Goal: Task Accomplishment & Management: Manage account settings

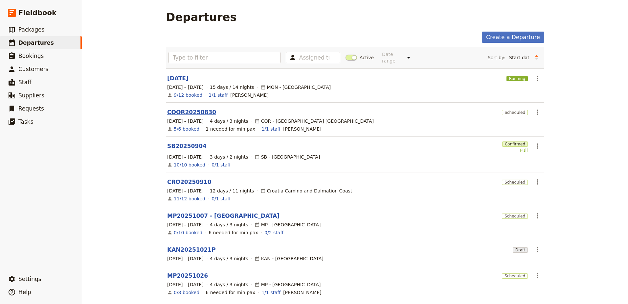
click at [180, 108] on link "COOR20250830" at bounding box center [191, 112] width 49 height 8
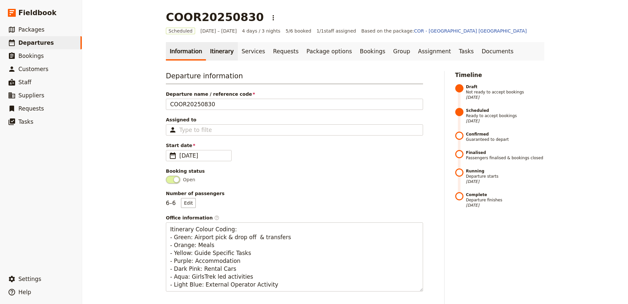
drag, startPoint x: 209, startPoint y: 51, endPoint x: 207, endPoint y: 54, distance: 3.7
click at [208, 51] on link "Itinerary" at bounding box center [222, 51] width 32 height 18
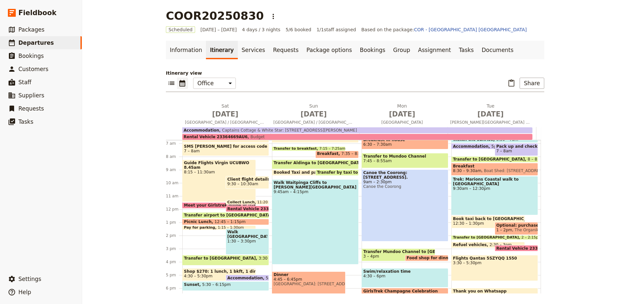
scroll to position [64, 0]
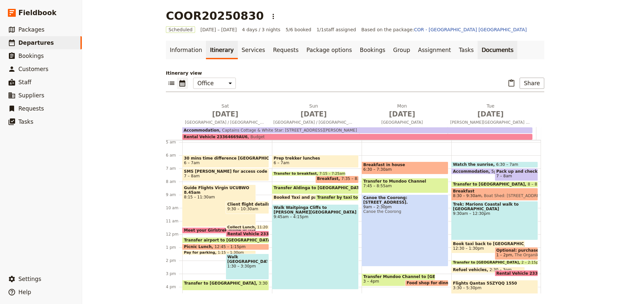
click at [478, 52] on link "Documents" at bounding box center [498, 50] width 40 height 18
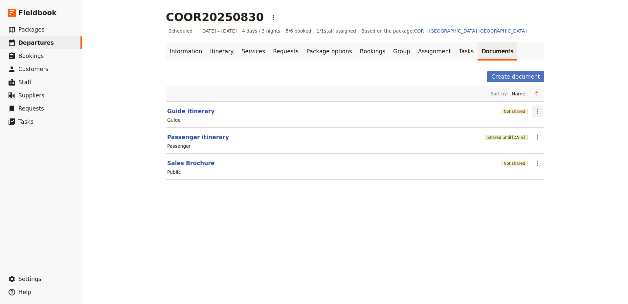
click at [534, 114] on icon "Actions" at bounding box center [538, 111] width 8 height 8
click at [538, 138] on button "Edit document" at bounding box center [554, 134] width 48 height 9
select select "STAFF"
select select "RUN_SHEET"
select select "DEFAULT"
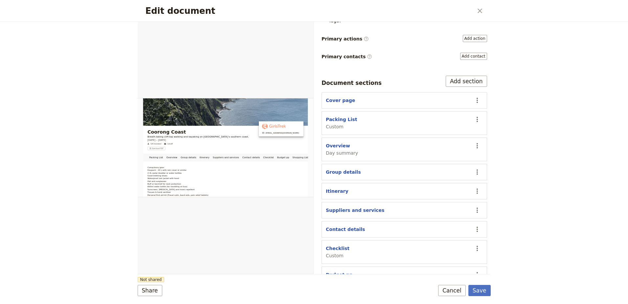
scroll to position [99, 0]
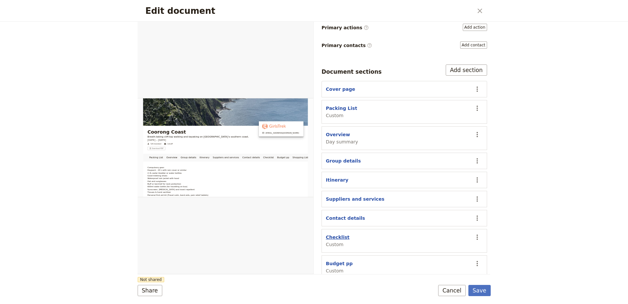
click at [343, 234] on button "Checklist" at bounding box center [338, 237] width 24 height 7
select select "CUSTOM"
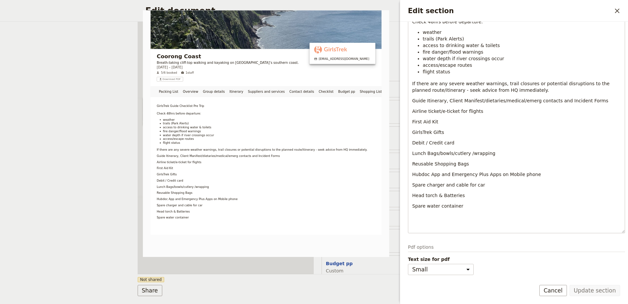
click at [623, 11] on div "Edit section ​" at bounding box center [514, 11] width 228 height 22
click at [619, 10] on icon "Close drawer" at bounding box center [617, 11] width 8 height 8
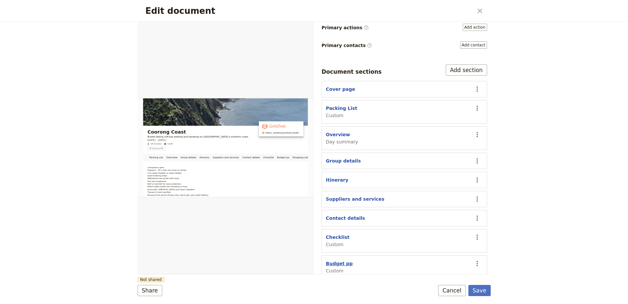
click at [342, 260] on button "Budget pp" at bounding box center [339, 263] width 27 height 7
select select "CUSTOM"
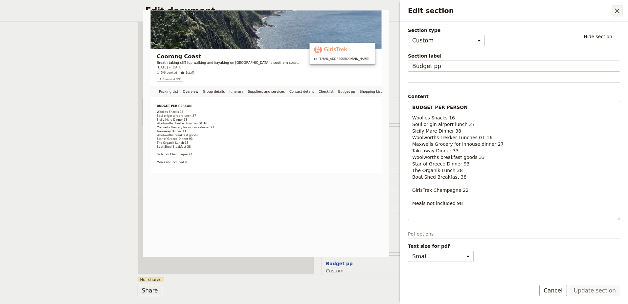
click at [619, 12] on icon "Close drawer" at bounding box center [617, 11] width 5 height 5
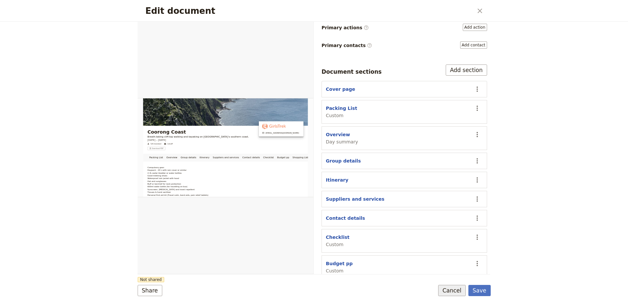
click at [448, 291] on button "Cancel" at bounding box center [452, 290] width 28 height 11
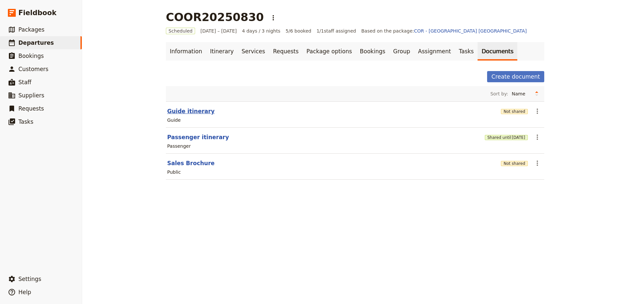
click at [194, 110] on button "Guide itinerary" at bounding box center [190, 111] width 47 height 8
select select "STAFF"
select select "RUN_SHEET"
select select "DEFAULT"
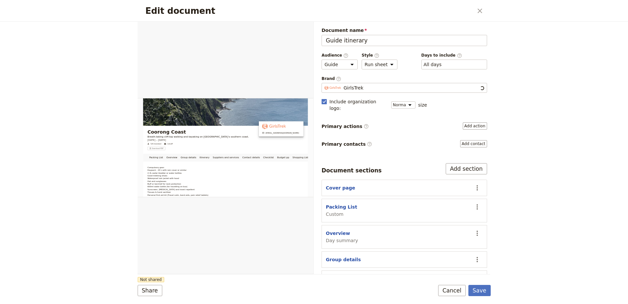
scroll to position [0, 0]
click at [344, 203] on button "Packing List" at bounding box center [341, 206] width 31 height 7
select select "CUSTOM"
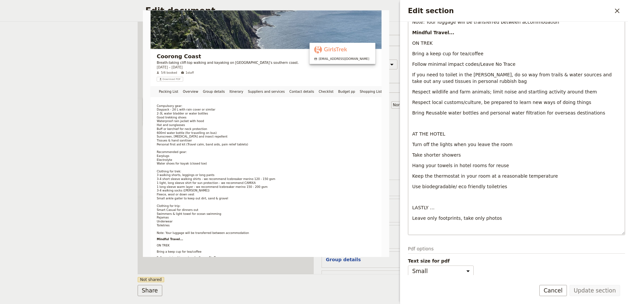
scroll to position [304, 0]
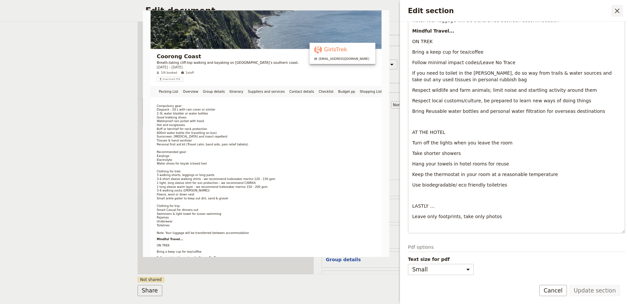
click at [616, 11] on icon "Close drawer" at bounding box center [617, 11] width 8 height 8
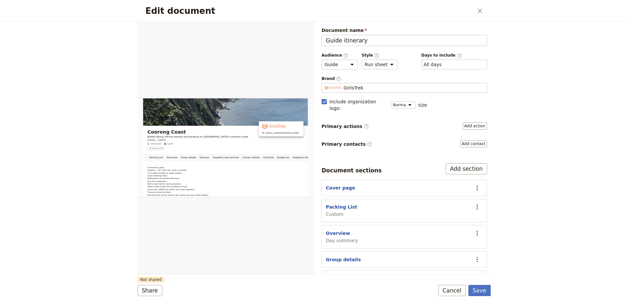
click at [335, 275] on button "Itinerary" at bounding box center [337, 278] width 23 height 7
select select "ITINERARY"
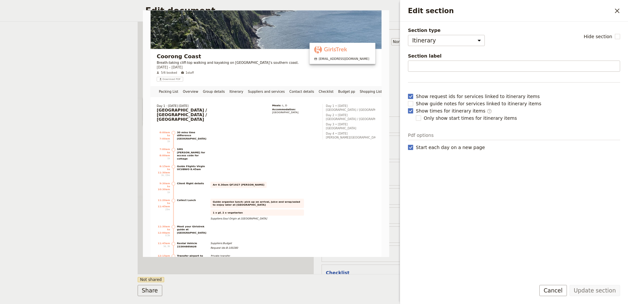
scroll to position [66, 0]
click at [563, 289] on button "Cancel" at bounding box center [554, 290] width 28 height 11
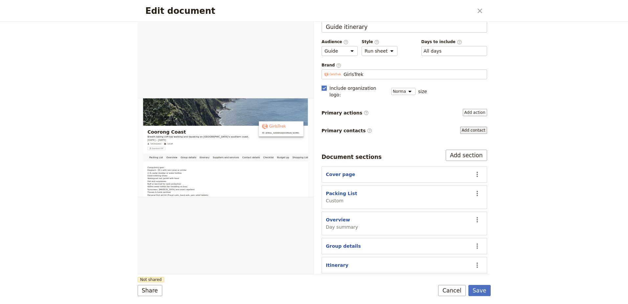
scroll to position [0, 0]
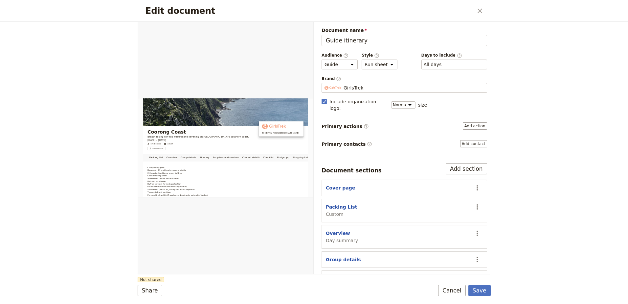
click at [488, 13] on div "Edit document ​" at bounding box center [314, 11] width 353 height 22
click at [480, 11] on icon "Close dialog" at bounding box center [480, 11] width 8 height 8
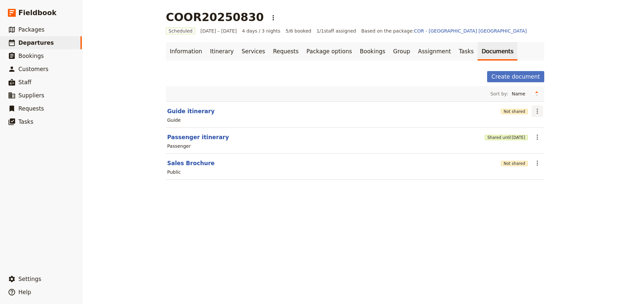
click at [537, 113] on icon "Actions" at bounding box center [538, 111] width 8 height 8
click at [543, 126] on span "Share" at bounding box center [540, 125] width 13 height 7
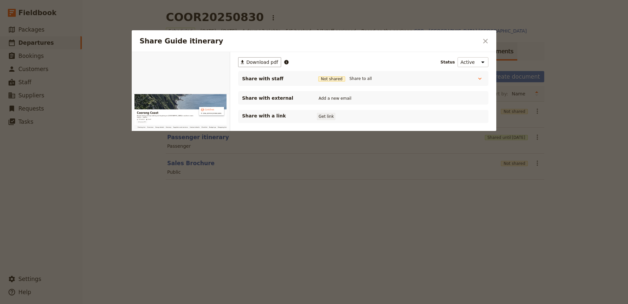
click at [327, 118] on button "Get link" at bounding box center [326, 116] width 18 height 7
click at [484, 38] on icon "Close dialog" at bounding box center [486, 41] width 8 height 8
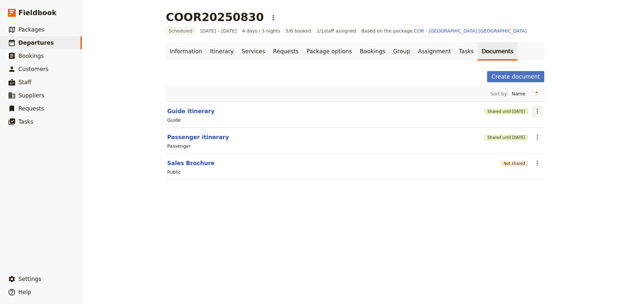
click at [534, 113] on icon "Actions" at bounding box center [538, 111] width 8 height 8
click at [536, 132] on span "Edit document" at bounding box center [551, 134] width 34 height 7
select select "STAFF"
select select "RUN_SHEET"
select select "DEFAULT"
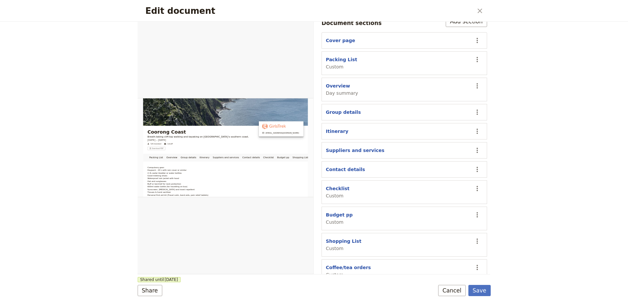
scroll to position [152, 0]
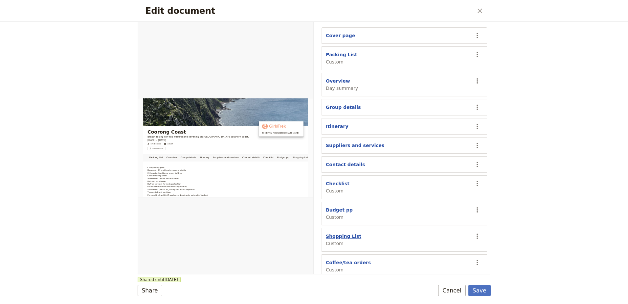
click at [339, 233] on button "Shopping List" at bounding box center [343, 236] width 35 height 7
select select "CUSTOM"
select select "default"
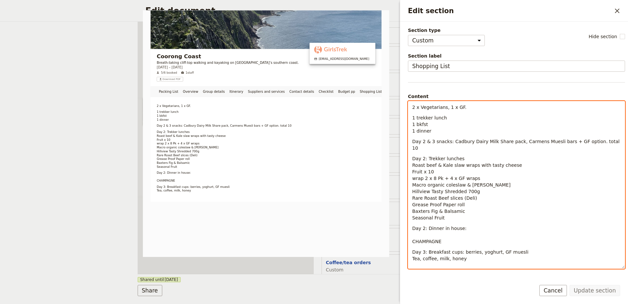
click at [598, 140] on span "Day 2 & 3 snacks: Cadbury Dairy Milk Share pack, Carmens Muesli bars + GF optio…" at bounding box center [516, 145] width 209 height 12
click at [538, 155] on p "Day 2: Trekker lunches Roast beef & Kale slaw wraps with tasty cheese Fruit x 1…" at bounding box center [516, 188] width 209 height 66
drag, startPoint x: 445, startPoint y: 214, endPoint x: 412, endPoint y: 213, distance: 33.2
click at [412, 213] on div "2 x Vegetarians, 1 x GF. 1 trekker lunch 1 bkfst 1 dinner Day 2 & 3 snacks: Cad…" at bounding box center [516, 179] width 217 height 156
click at [427, 214] on div "2 x Vegetarians, 1 x GF. 1 trekker lunch 1 bkfst 1 dinner Day 2 & 3 snacks: Cad…" at bounding box center [516, 179] width 217 height 156
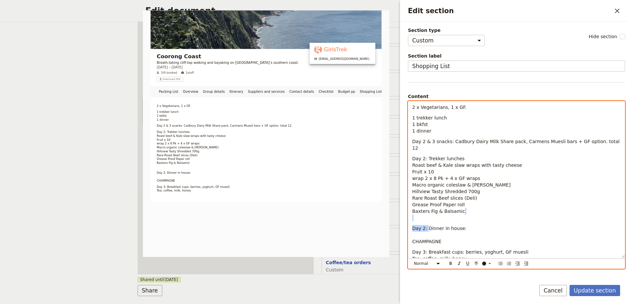
click at [427, 214] on div "2 x Vegetarians, 1 x GF. 1 trekker lunch 1 bkfst 1 dinner Day 2 & 3 snacks: Cad…" at bounding box center [516, 179] width 217 height 156
click at [436, 215] on div "2 x Vegetarians, 1 x GF. 1 trekker lunch 1 bkfst 1 dinner Day 2 & 3 snacks: Cad…" at bounding box center [516, 179] width 217 height 156
click at [471, 205] on p "Day 2: Trekker lunches Roast beef & Kale slaw wraps with tasty cheese Fruit x 1…" at bounding box center [516, 188] width 209 height 66
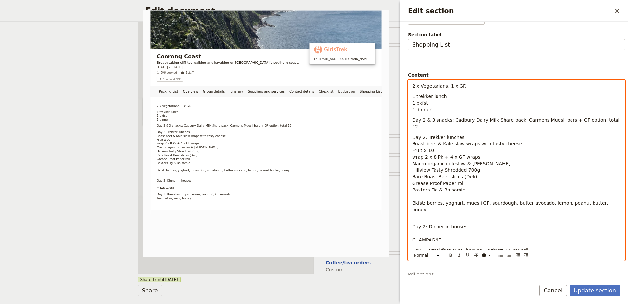
scroll to position [33, 0]
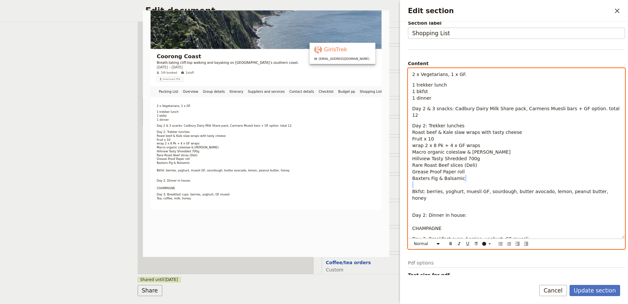
drag, startPoint x: 412, startPoint y: 185, endPoint x: 629, endPoint y: 175, distance: 217.4
click at [628, 175] on html "Fieldbook ​ ​ Fieldbook ​ ​ Packages ​ Departures ​ Bookings ​ Customers ​ Staf…" at bounding box center [314, 152] width 628 height 304
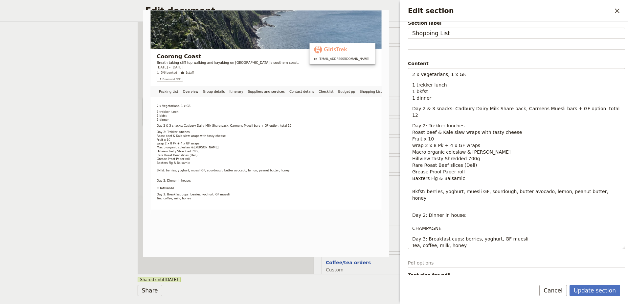
click at [621, 177] on div "Section type Cover page Day summary Itinerary Group details Contact details Sup…" at bounding box center [514, 148] width 228 height 253
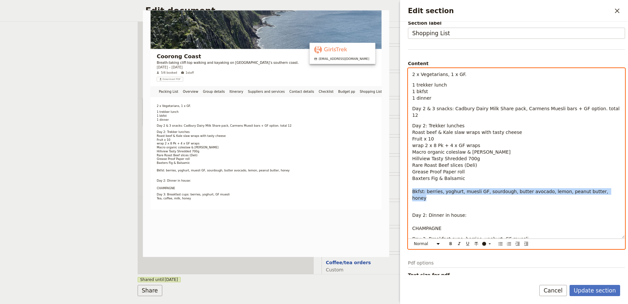
drag, startPoint x: 596, startPoint y: 184, endPoint x: 407, endPoint y: 188, distance: 188.6
click at [407, 188] on div "Section type Cover page Day summary Itinerary Group details Contact details Sup…" at bounding box center [514, 148] width 228 height 253
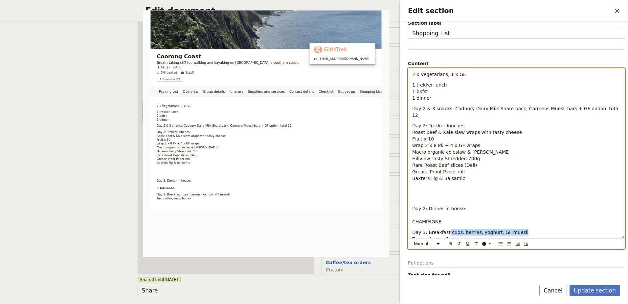
drag, startPoint x: 514, startPoint y: 221, endPoint x: 445, endPoint y: 224, distance: 69.4
click at [445, 224] on div "2 x Vegetarians, 1 x GF. 1 trekker lunch 1 bkfst 1 dinner Day 2 & 3 snacks: Cad…" at bounding box center [516, 153] width 217 height 170
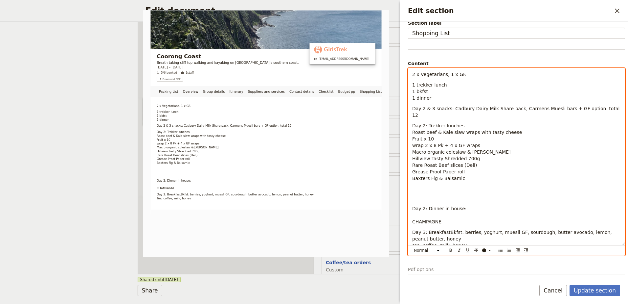
click at [445, 229] on span "Day 3: BreakfastBkfst: berries, yoghurt, muesli GF, sourdough, butter avocado, …" at bounding box center [512, 235] width 201 height 12
click at [543, 198] on div "2 x Vegetarians, 1 x GF. 1 trekker lunch 1 bkfst 1 dinner Day 2 & 3 snacks: Cad…" at bounding box center [516, 156] width 217 height 176
click at [428, 183] on p "Day 2: Trekker lunches Roast beef & Kale slaw wraps with tasty cheese Fruit x 1…" at bounding box center [516, 161] width 209 height 79
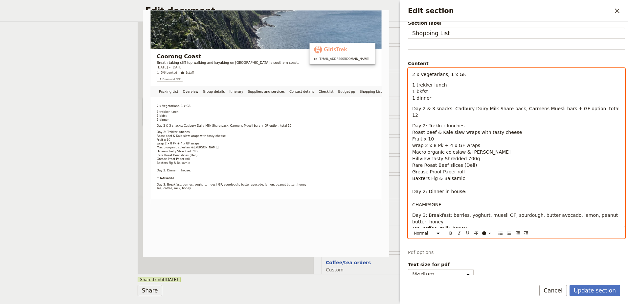
click at [424, 189] on span "Day 2: Dinner in house:" at bounding box center [439, 191] width 55 height 5
click at [482, 185] on p "Day 2: Trekker lunches Roast beef & Kale slaw wraps with tasty cheese Fruit x 1…" at bounding box center [516, 164] width 209 height 85
click at [474, 156] on p "Day 2: Trekker lunches Roast beef & Kale slaw wraps with tasty cheese Fruit x 1…" at bounding box center [516, 164] width 209 height 85
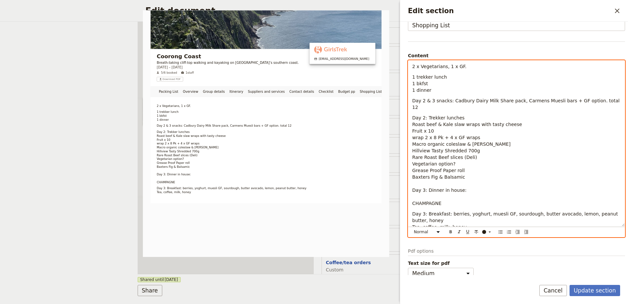
scroll to position [45, 0]
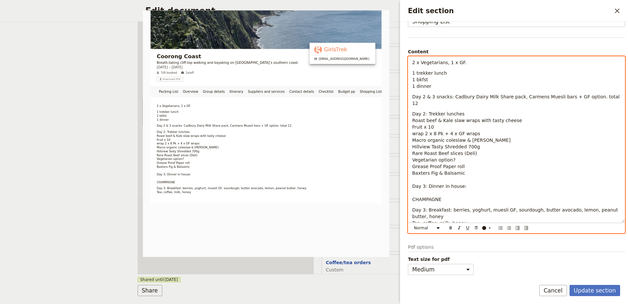
click at [524, 207] on span "Day 3: Breakfast: berries, yoghurt, muesli GF, sourdough, butter avocado, lemon…" at bounding box center [515, 213] width 207 height 12
click at [448, 191] on p "Day 2: Trekker lunches Roast beef & Kale slaw wraps with tasty cheese Fruit x 1…" at bounding box center [516, 156] width 209 height 92
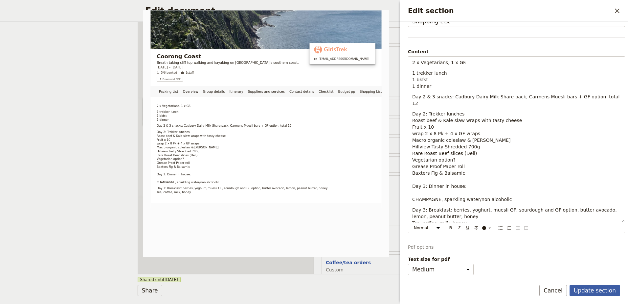
click at [604, 291] on button "Update section" at bounding box center [595, 290] width 51 height 11
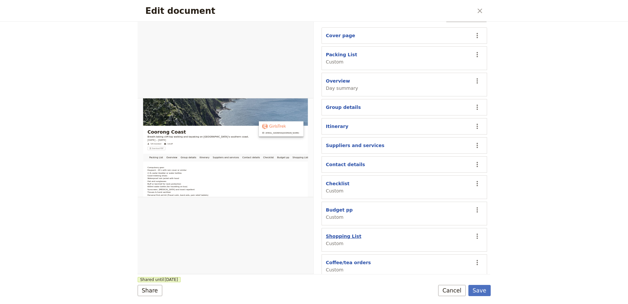
click at [339, 233] on button "Shopping List" at bounding box center [343, 236] width 35 height 7
select select "CUSTOM"
select select "default"
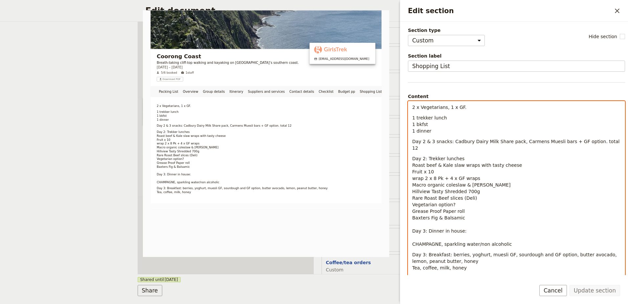
click at [479, 225] on p "Day 2: Trekker lunches Roast beef & Kale slaw wraps with tasty cheese Fruit x 1…" at bounding box center [516, 201] width 209 height 92
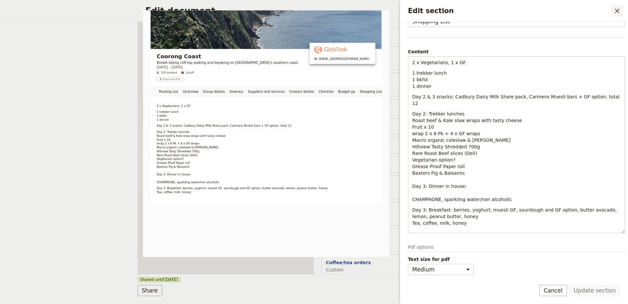
click at [619, 14] on icon "Close drawer" at bounding box center [617, 11] width 8 height 8
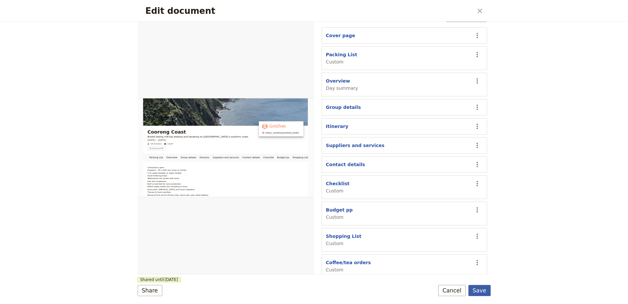
click at [485, 289] on button "Save" at bounding box center [480, 290] width 22 height 11
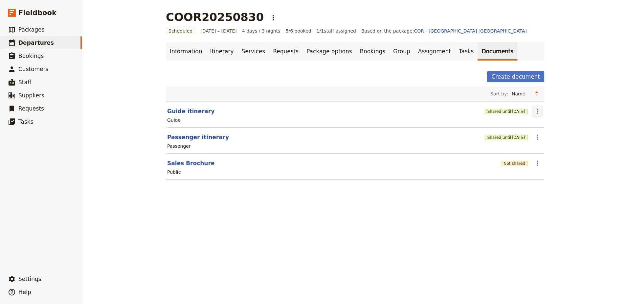
click at [536, 110] on icon "Actions" at bounding box center [538, 111] width 8 height 8
click at [540, 135] on span "Edit document" at bounding box center [551, 134] width 34 height 7
select select "STAFF"
select select "RUN_SHEET"
select select "DEFAULT"
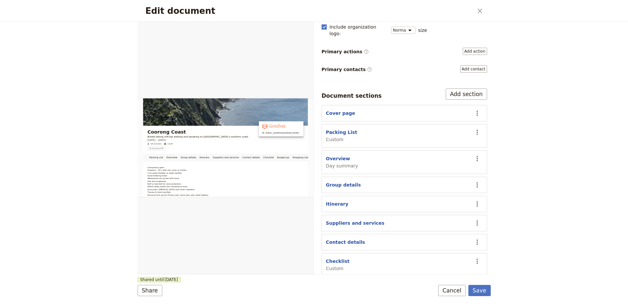
scroll to position [131, 0]
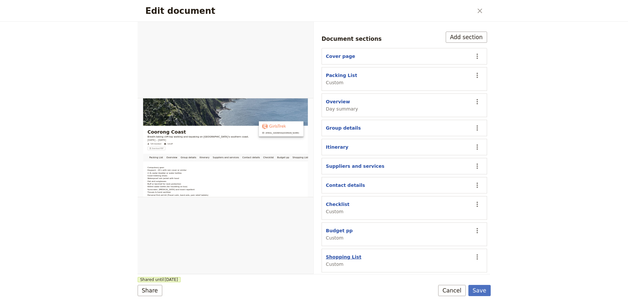
click at [337, 253] on button "Shopping List" at bounding box center [343, 256] width 35 height 7
select select "CUSTOM"
select select "default"
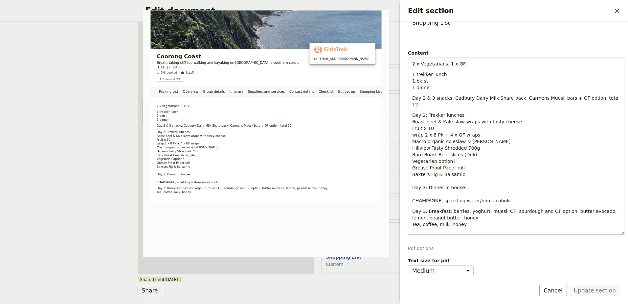
scroll to position [45, 0]
click at [623, 13] on button "​" at bounding box center [617, 10] width 11 height 11
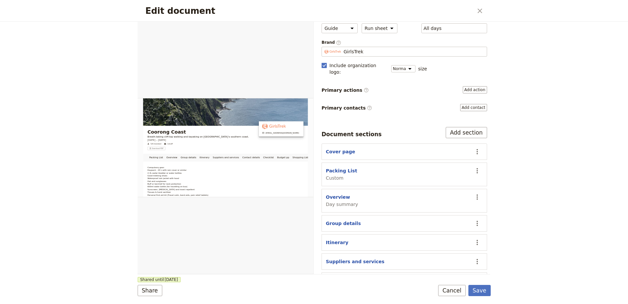
scroll to position [0, 0]
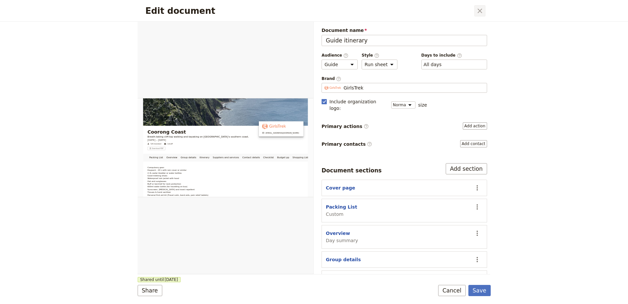
click at [478, 11] on icon "Close dialog" at bounding box center [480, 11] width 8 height 8
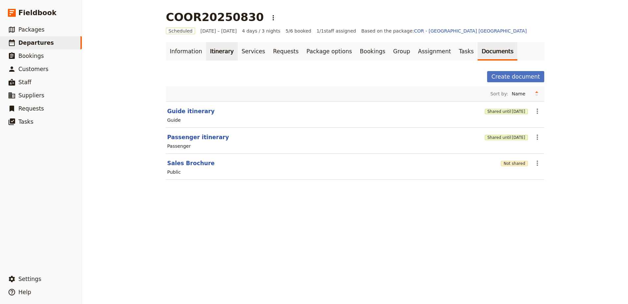
click at [208, 51] on link "Itinerary" at bounding box center [222, 51] width 32 height 18
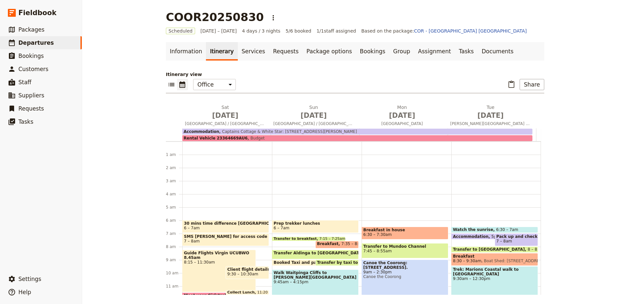
scroll to position [72, 0]
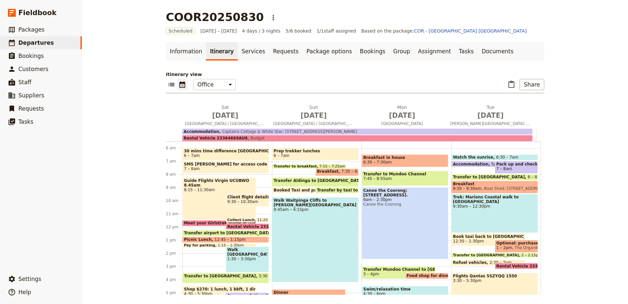
click at [400, 177] on span "7:45 – 8:55am" at bounding box center [404, 178] width 83 height 5
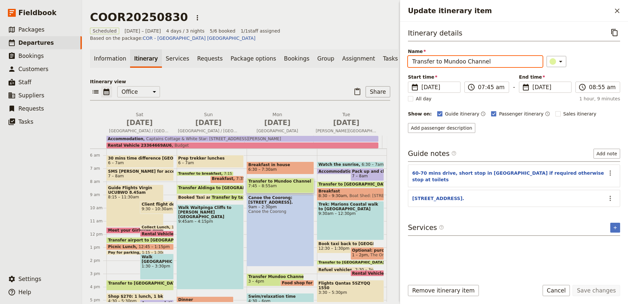
drag, startPoint x: 485, startPoint y: 63, endPoint x: 441, endPoint y: 64, distance: 44.0
click at [441, 64] on input "Transfer to Mundoo Channel" at bounding box center [475, 61] width 135 height 11
type input "Transfer to [GEOGRAPHIC_DATA]"
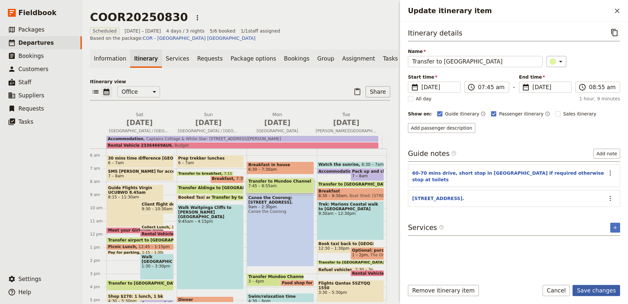
click at [595, 293] on button "Save changes" at bounding box center [597, 290] width 48 height 11
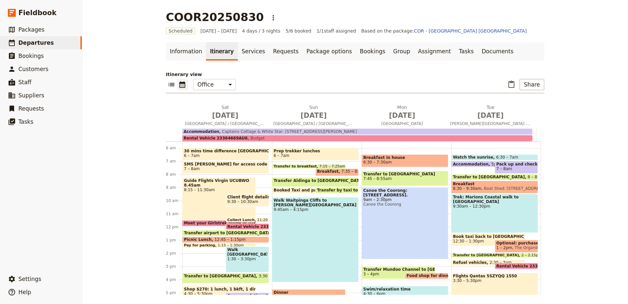
click at [368, 267] on span "Transfer Mundoo Channel to [GEOGRAPHIC_DATA]" at bounding box center [398, 269] width 70 height 5
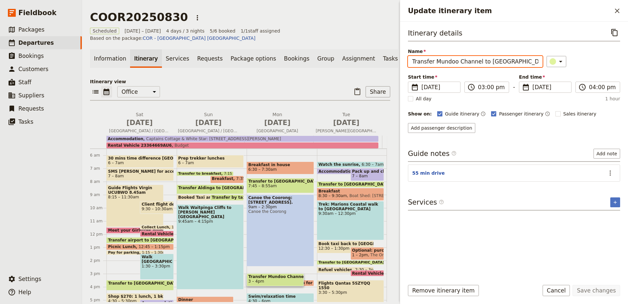
drag, startPoint x: 477, startPoint y: 62, endPoint x: 434, endPoint y: 64, distance: 43.1
click at [434, 64] on input "Transfer Mundoo Channel to [GEOGRAPHIC_DATA]" at bounding box center [475, 61] width 135 height 11
type input "Transfer to [GEOGRAPHIC_DATA]"
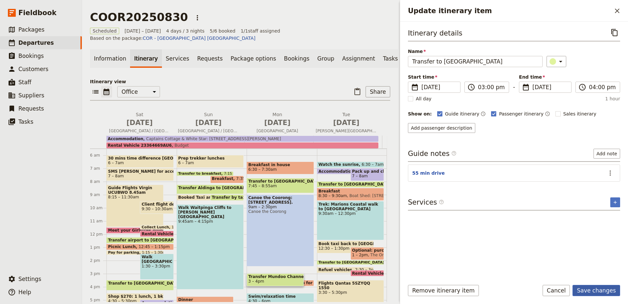
click at [595, 293] on button "Save changes" at bounding box center [597, 290] width 48 height 11
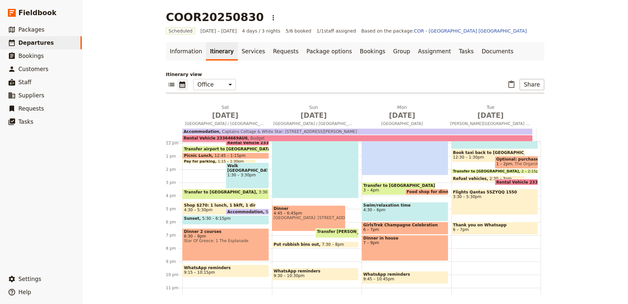
scroll to position [162, 0]
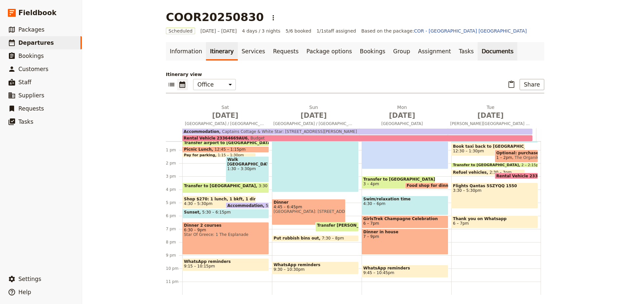
click at [478, 54] on link "Documents" at bounding box center [498, 51] width 40 height 18
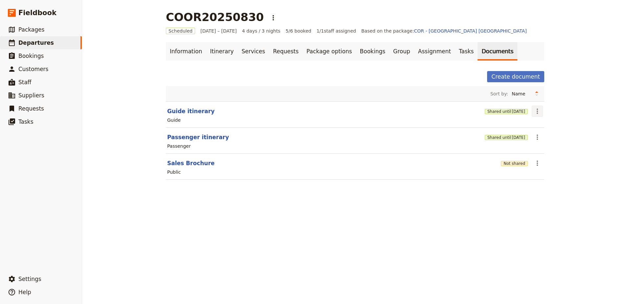
click at [534, 106] on button "​" at bounding box center [537, 110] width 11 height 11
click at [544, 131] on span "Edit document" at bounding box center [551, 134] width 34 height 7
select select "STAFF"
select select "RUN_SHEET"
select select "DEFAULT"
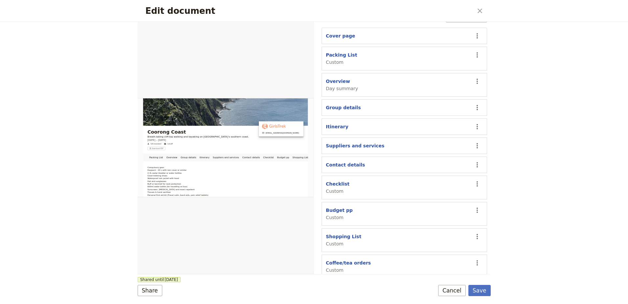
scroll to position [152, 0]
click at [334, 206] on button "Budget pp" at bounding box center [339, 209] width 27 height 7
select select "CUSTOM"
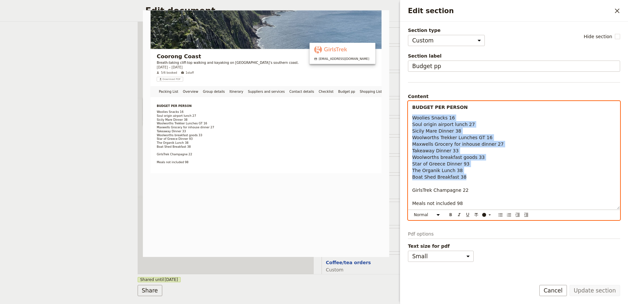
drag, startPoint x: 464, startPoint y: 177, endPoint x: 412, endPoint y: 116, distance: 80.4
click at [412, 116] on p "Woolies Snacks 16 Soul origin airport lunch 27 Sicily Mare Dinner 38 Woolworths…" at bounding box center [514, 160] width 204 height 92
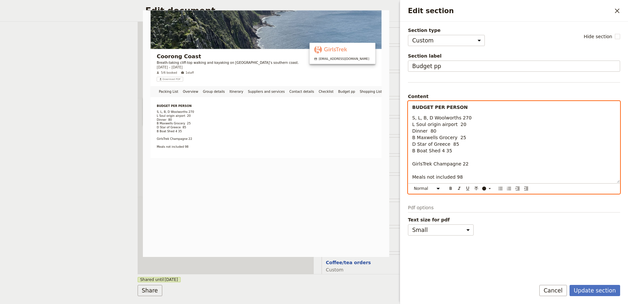
click at [504, 123] on p "S, L, B, D Woolworths 270 L Soul origin airport 20 Dinner 80 B Maxwells Grocery…" at bounding box center [514, 147] width 204 height 66
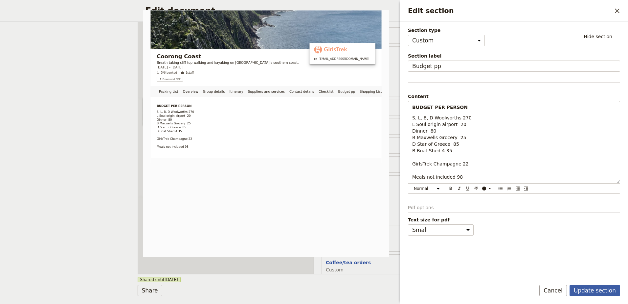
click at [601, 287] on button "Update section" at bounding box center [595, 290] width 51 height 11
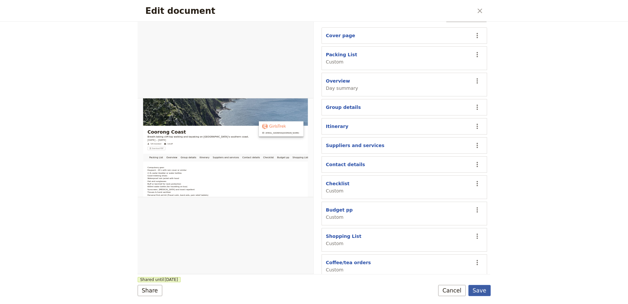
click at [483, 288] on button "Save" at bounding box center [480, 290] width 22 height 11
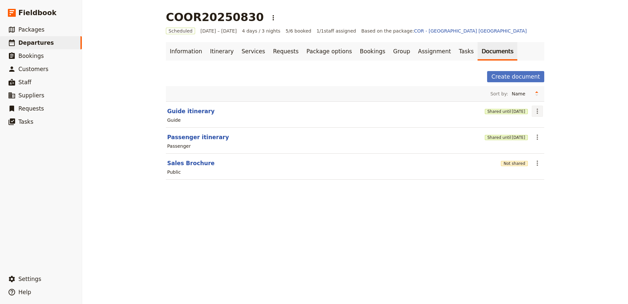
click at [537, 109] on icon "Actions" at bounding box center [537, 110] width 1 height 5
click at [536, 134] on span "Edit document" at bounding box center [551, 134] width 34 height 7
select select "STAFF"
select select "RUN_SHEET"
select select "DEFAULT"
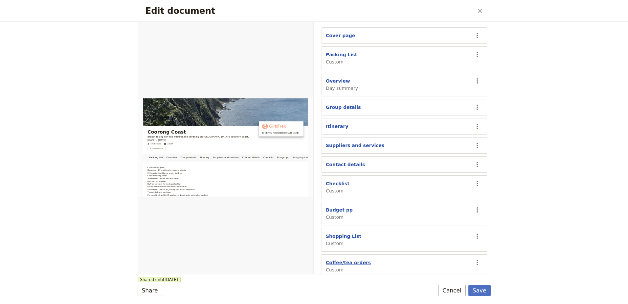
click at [348, 259] on button "Coffee/tea orders" at bounding box center [348, 262] width 45 height 7
select select "CUSTOM"
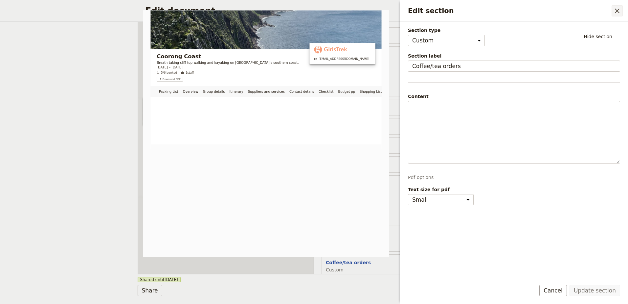
click at [621, 7] on icon "Close drawer" at bounding box center [617, 11] width 8 height 8
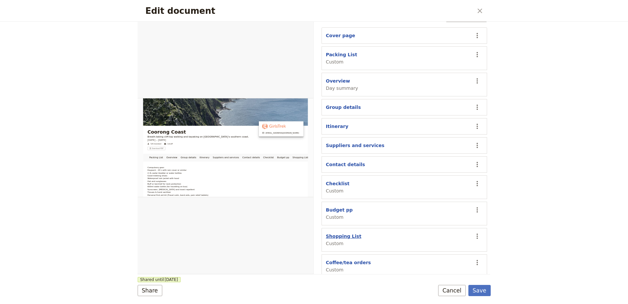
click at [345, 233] on button "Shopping List" at bounding box center [343, 236] width 35 height 7
select select "CUSTOM"
select select "default"
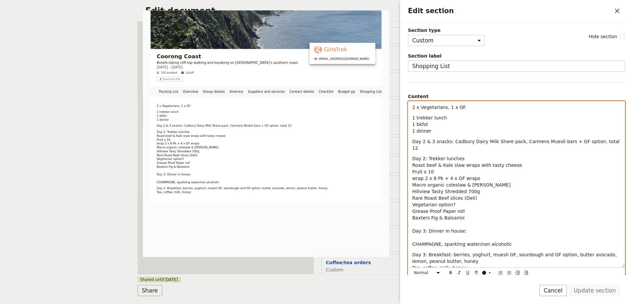
click at [468, 224] on p "Day 2: Trekker lunches Roast beef & Kale slaw wraps with tasty cheese Fruit x 1…" at bounding box center [516, 201] width 209 height 92
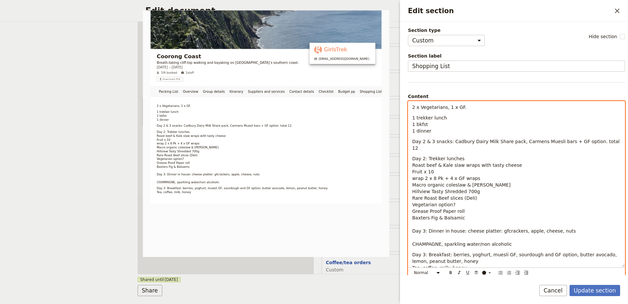
click at [465, 213] on p "Day 2: Trekker lunches Roast beef & Kale slaw wraps with tasty cheese Fruit x 1…" at bounding box center [516, 201] width 209 height 92
click at [458, 228] on span "Day 3: Dinner in house: cheese platter: gfcrackers, apple, cheese, nuts" at bounding box center [494, 230] width 164 height 5
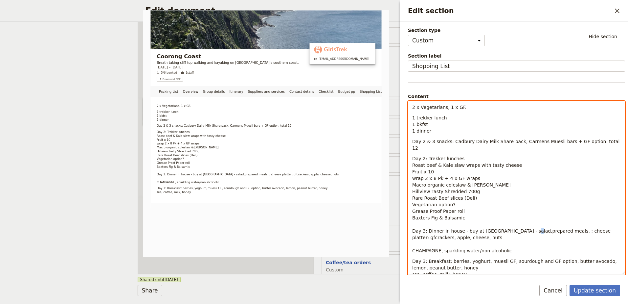
click at [521, 228] on span "Day 3: Dinner in house - buy at [GEOGRAPHIC_DATA] - salad,prepared meals. : che…" at bounding box center [512, 234] width 200 height 12
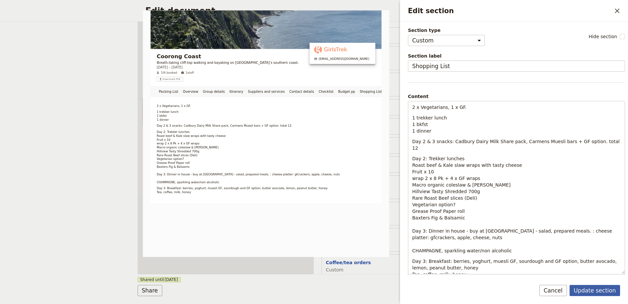
click at [592, 295] on button "Update section" at bounding box center [595, 290] width 51 height 11
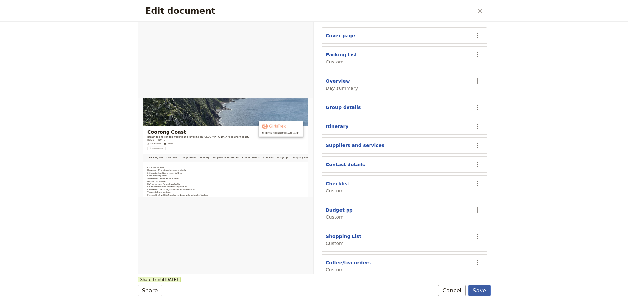
click at [483, 288] on button "Save" at bounding box center [480, 290] width 22 height 11
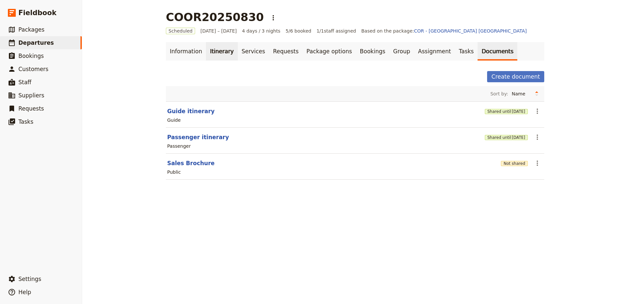
click at [212, 53] on link "Itinerary" at bounding box center [222, 51] width 32 height 18
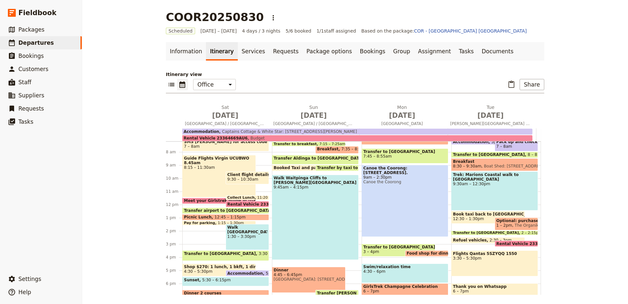
scroll to position [105, 0]
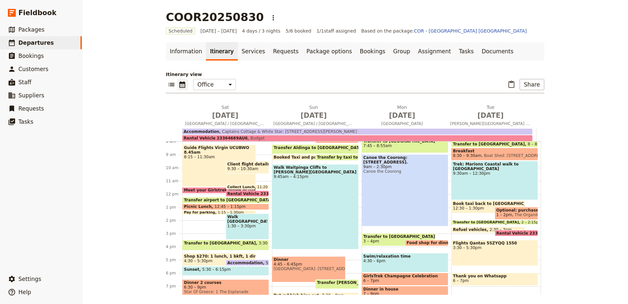
click at [411, 240] on span "Food shop for dinner Wilunga General Store: [STREET_ADDRESS]" at bounding box center [480, 242] width 147 height 5
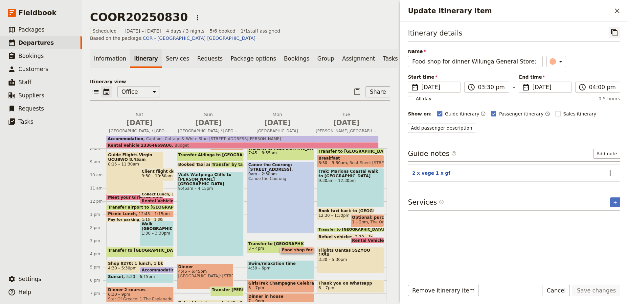
click at [619, 28] on button "​" at bounding box center [614, 32] width 11 height 11
click at [607, 152] on button "Add note" at bounding box center [607, 154] width 27 height 10
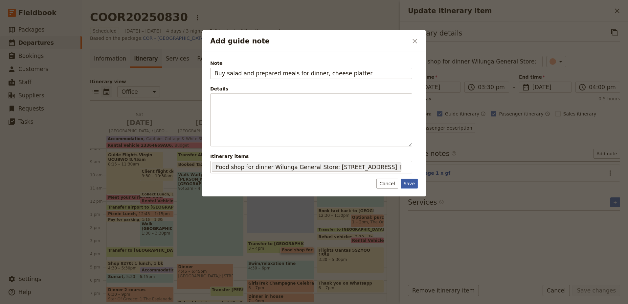
type input "Buy salad and prepared meals for dinner, cheese platter"
click at [409, 182] on button "Save" at bounding box center [409, 183] width 17 height 10
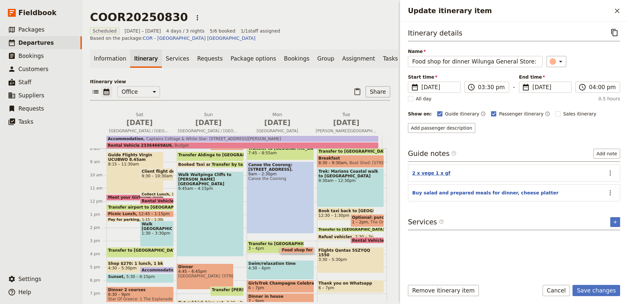
click at [424, 172] on button "2 x vege 1 x gf" at bounding box center [431, 173] width 38 height 7
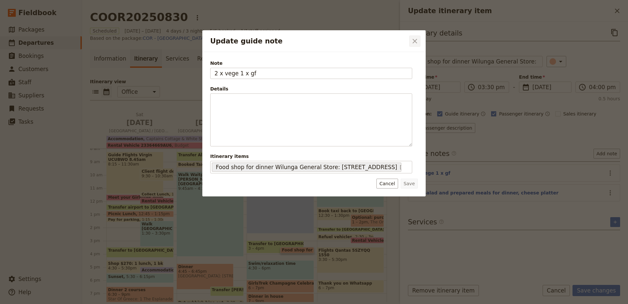
click at [417, 41] on icon "Close dialog" at bounding box center [415, 41] width 8 height 8
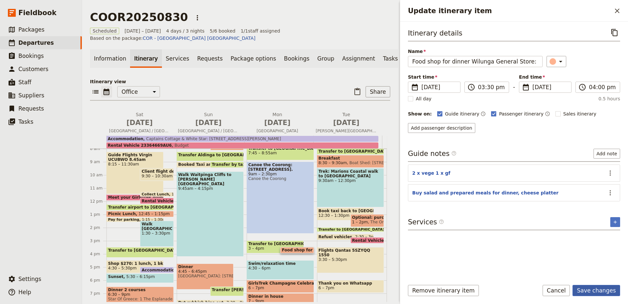
click at [596, 290] on button "Save changes" at bounding box center [597, 290] width 48 height 11
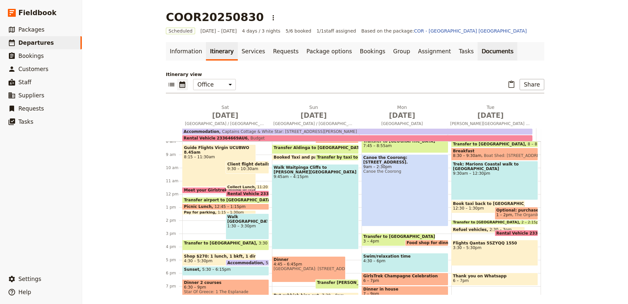
click at [478, 47] on link "Documents" at bounding box center [498, 51] width 40 height 18
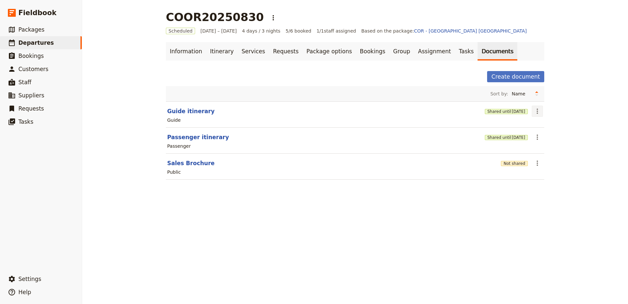
click at [538, 108] on icon "Actions" at bounding box center [538, 111] width 8 height 8
click at [539, 132] on span "Edit document" at bounding box center [551, 134] width 34 height 7
select select "STAFF"
select select "RUN_SHEET"
select select "DEFAULT"
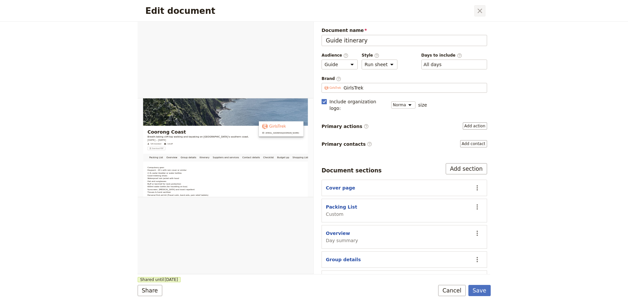
click at [482, 10] on icon "Close dialog" at bounding box center [480, 11] width 8 height 8
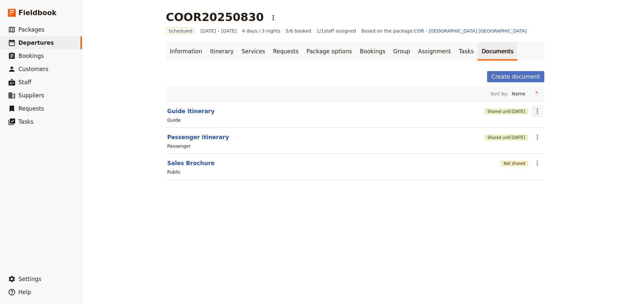
click at [536, 114] on icon "Actions" at bounding box center [538, 111] width 8 height 8
click at [541, 128] on span "Share" at bounding box center [540, 125] width 13 height 7
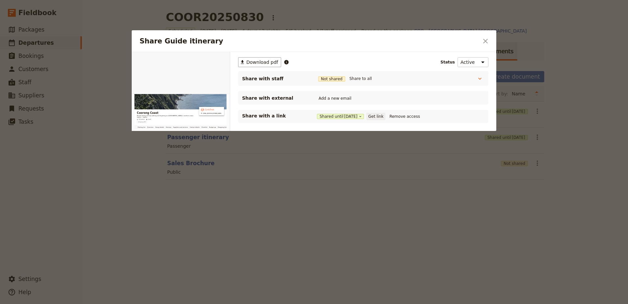
click at [385, 115] on button "Get link" at bounding box center [376, 116] width 18 height 7
click at [265, 64] on span "Download pdf" at bounding box center [262, 62] width 32 height 7
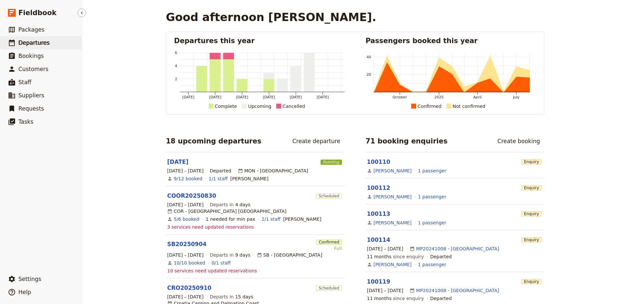
click at [41, 45] on span "Departures" at bounding box center [33, 42] width 31 height 7
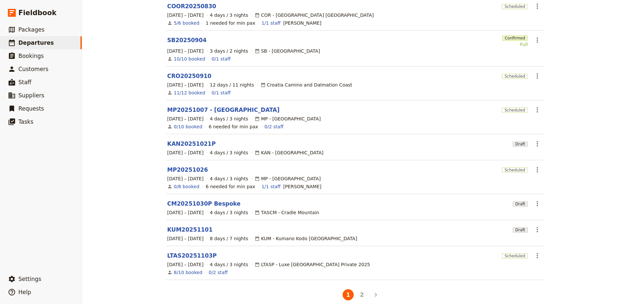
scroll to position [109, 0]
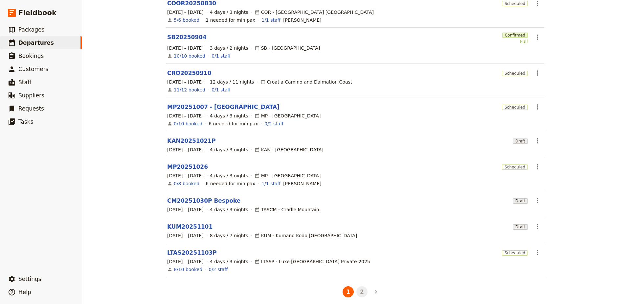
click at [362, 287] on button "2" at bounding box center [361, 291] width 11 height 11
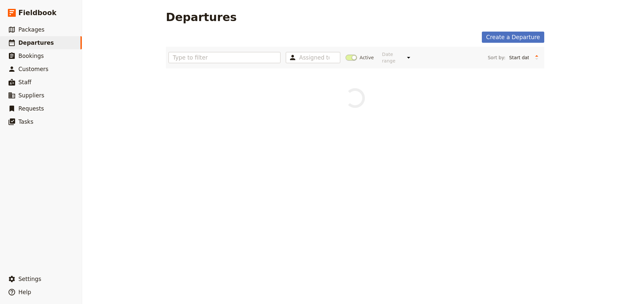
scroll to position [0, 0]
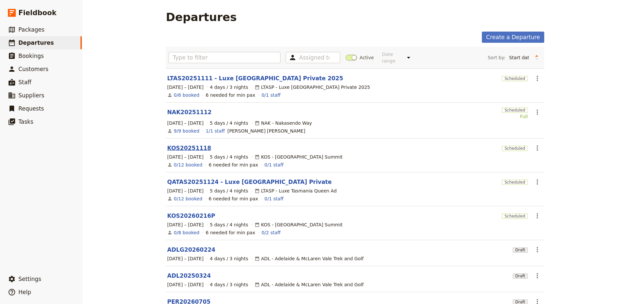
click at [188, 144] on link "KOS20251118" at bounding box center [189, 148] width 44 height 8
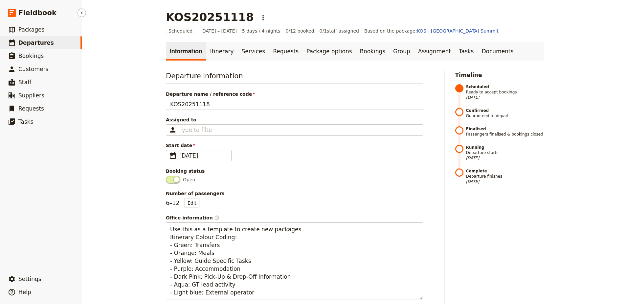
click at [27, 44] on span "Departures" at bounding box center [35, 42] width 35 height 7
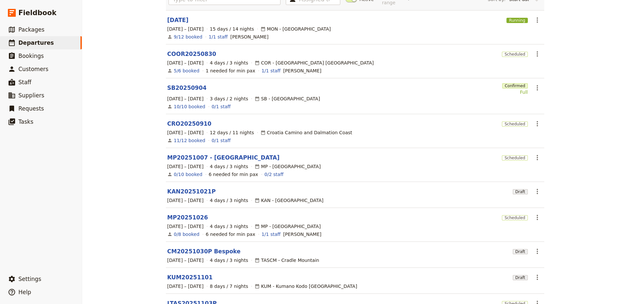
scroll to position [109, 0]
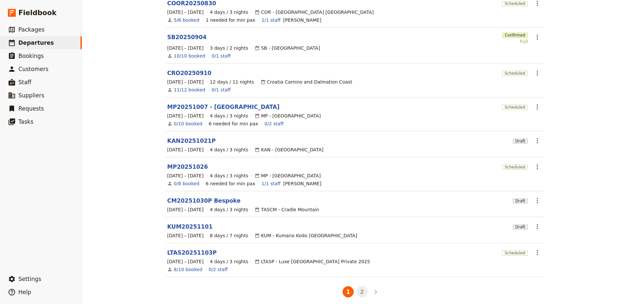
click at [357, 286] on button "2" at bounding box center [361, 291] width 11 height 11
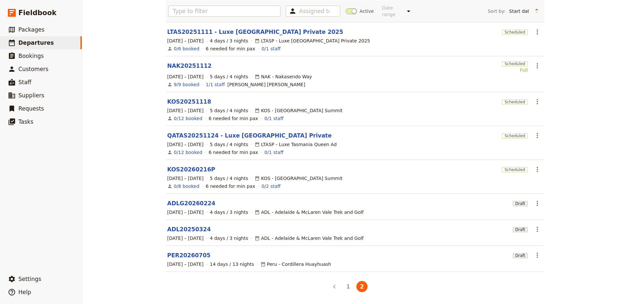
scroll to position [41, 0]
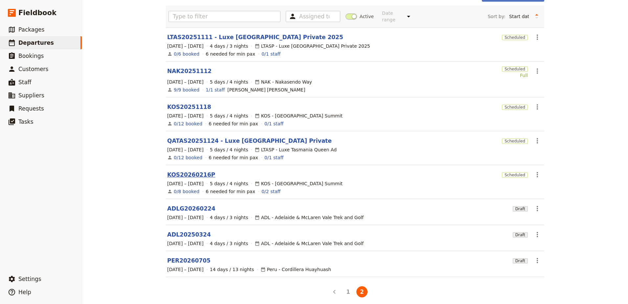
click at [195, 171] on link "KOS20260216P" at bounding box center [191, 175] width 48 height 8
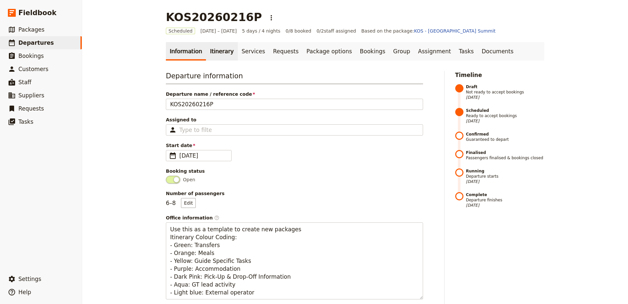
click at [217, 48] on link "Itinerary" at bounding box center [222, 51] width 32 height 18
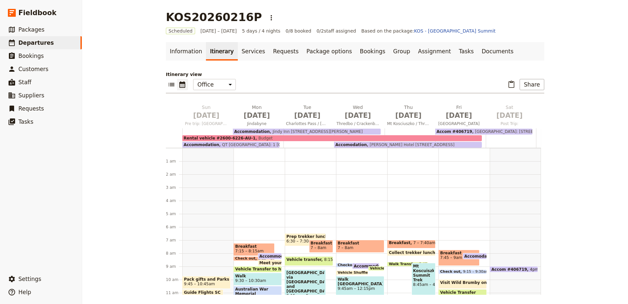
scroll to position [79, 0]
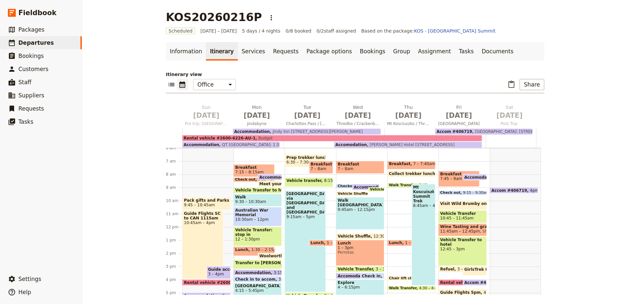
click at [310, 214] on span "9:15am – 5pm" at bounding box center [306, 216] width 38 height 5
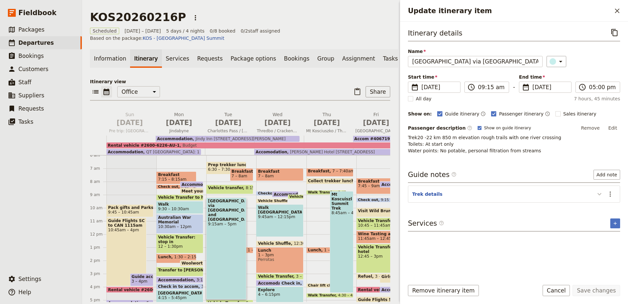
click at [602, 195] on icon "Update itinerary item" at bounding box center [600, 194] width 8 height 8
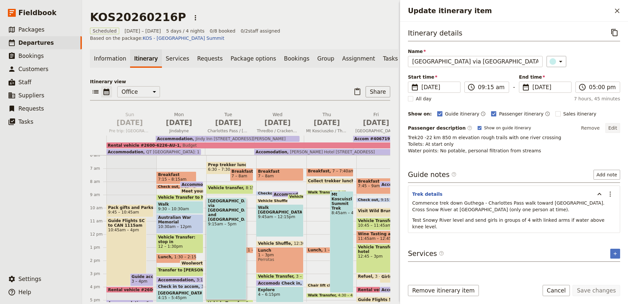
click at [608, 130] on button "Edit" at bounding box center [613, 128] width 15 height 10
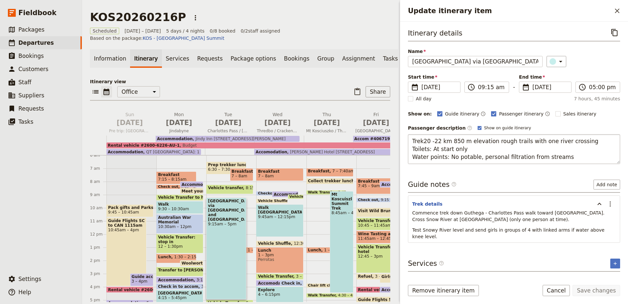
click at [422, 142] on textarea "Trek20 -22 km 850 m elevation rough trails with one river crossing Toilets: At …" at bounding box center [514, 149] width 212 height 30
drag, startPoint x: 557, startPoint y: 156, endPoint x: 409, endPoint y: 159, distance: 147.5
click at [409, 159] on textarea "Trek 20 -22 km 850 m elevation rough trails with one river crossing Toilets: At…" at bounding box center [514, 149] width 212 height 30
type textarea "Trek 20 -22 km 850 m elevation rough trails with one river crossing Toilets: At…"
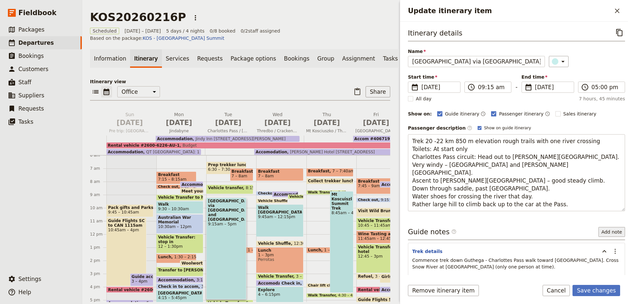
click at [600, 230] on div "Guide notes ​ Add note Trek details ​ Commence trek down Guthega - Charlottes P…" at bounding box center [516, 258] width 217 height 63
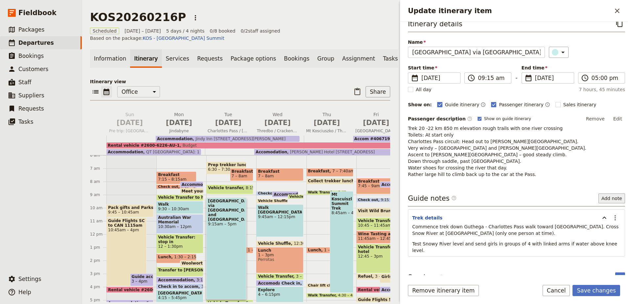
scroll to position [13, 0]
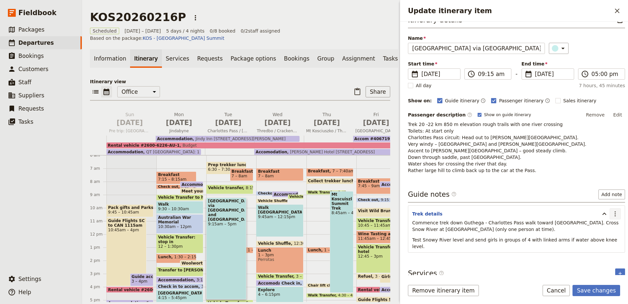
click at [611, 217] on icon "Actions" at bounding box center [615, 214] width 8 height 8
click at [606, 239] on span "Remove note" at bounding box center [596, 237] width 31 height 7
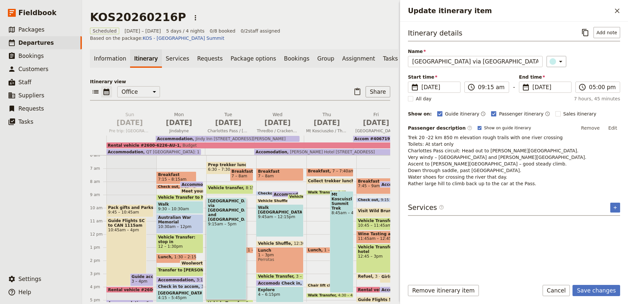
scroll to position [0, 0]
click at [604, 293] on button "Save changes" at bounding box center [597, 290] width 48 height 11
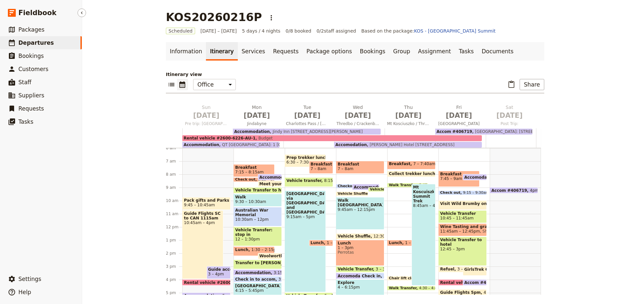
click at [36, 42] on span "Departures" at bounding box center [35, 42] width 35 height 7
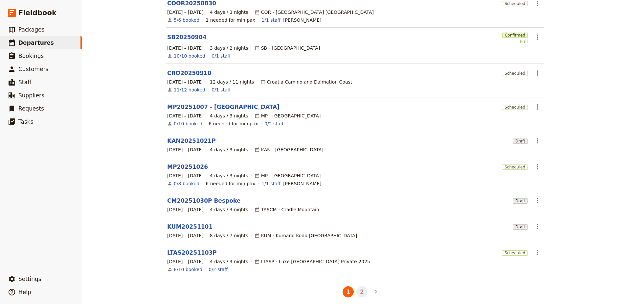
click at [361, 286] on button "2" at bounding box center [361, 291] width 11 height 11
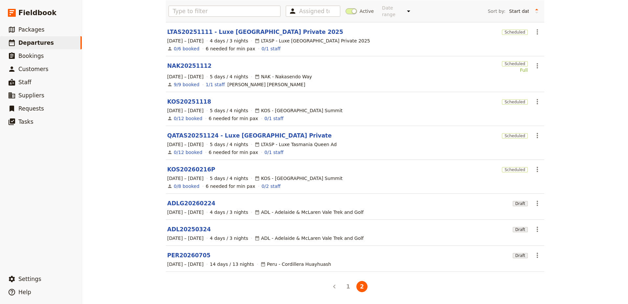
scroll to position [41, 0]
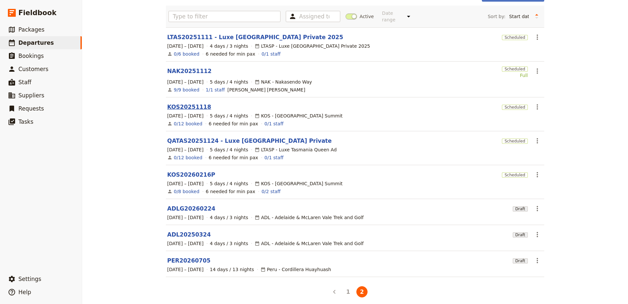
click at [184, 103] on link "KOS20251118" at bounding box center [189, 107] width 44 height 8
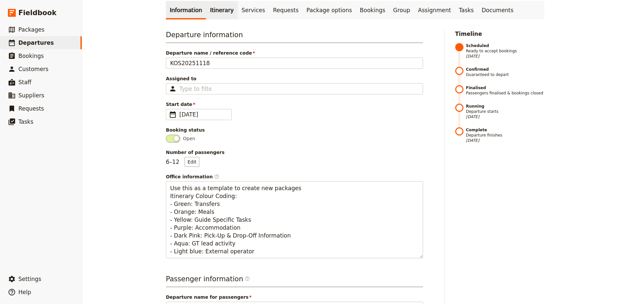
click at [222, 14] on link "Itinerary" at bounding box center [222, 10] width 32 height 18
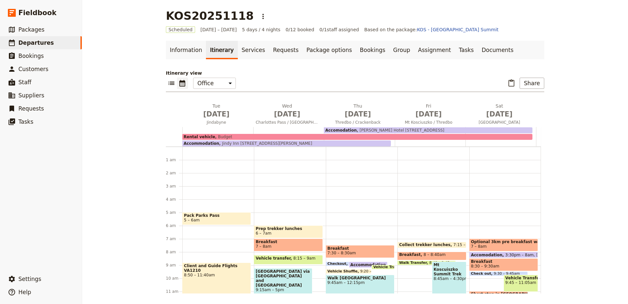
scroll to position [59, 0]
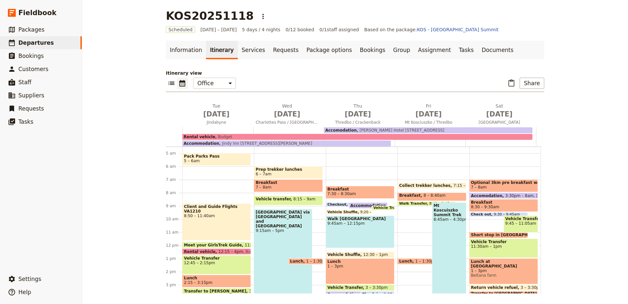
click at [281, 228] on span "9:15am – 5pm" at bounding box center [283, 230] width 55 height 5
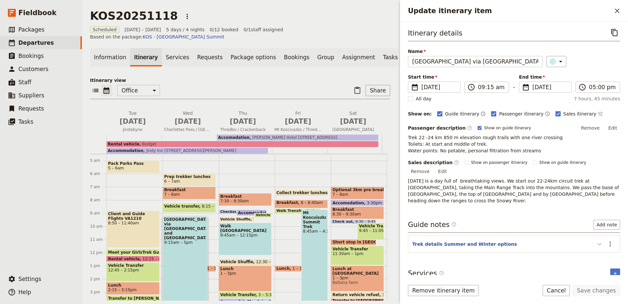
click at [598, 240] on icon "Update itinerary item" at bounding box center [600, 244] width 8 height 8
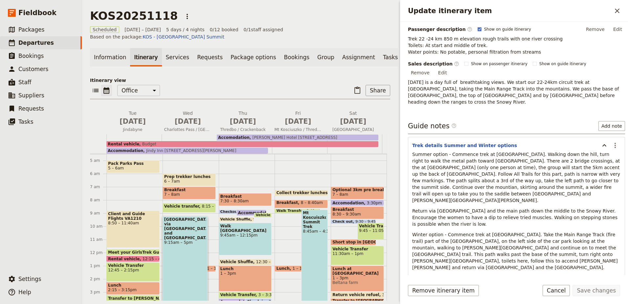
scroll to position [103, 0]
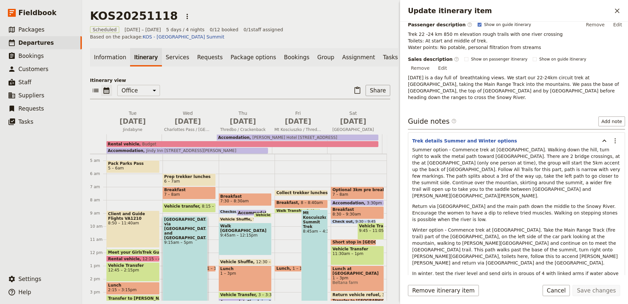
drag, startPoint x: 411, startPoint y: 126, endPoint x: 620, endPoint y: 237, distance: 236.1
click at [620, 237] on section "Trek details Summer and Winter options ​ Summer option - Commence trek at Charl…" at bounding box center [516, 209] width 217 height 154
copy section "Trek details Summer and Winter options ​ Summer option - Commence trek at Charl…"
click at [19, 42] on span "Departures" at bounding box center [35, 42] width 35 height 7
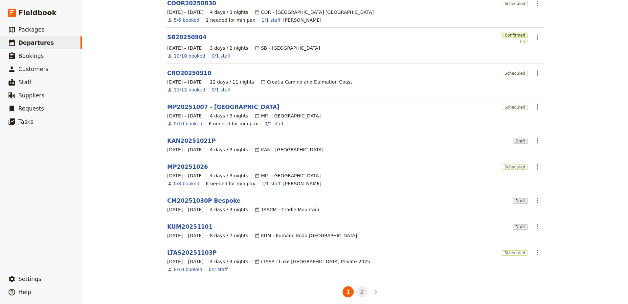
click at [364, 289] on button "2" at bounding box center [361, 291] width 11 height 11
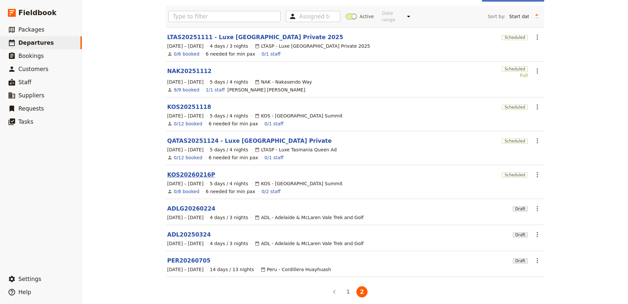
click at [197, 171] on link "KOS20260216P" at bounding box center [191, 175] width 48 height 8
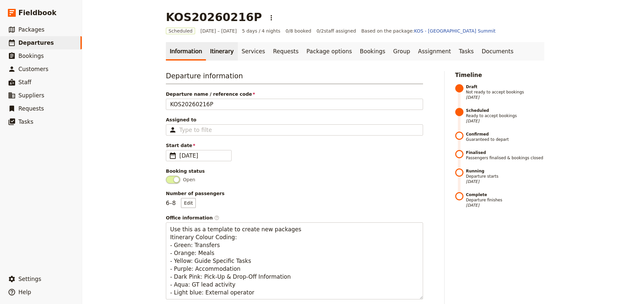
click at [215, 57] on link "Itinerary" at bounding box center [222, 51] width 32 height 18
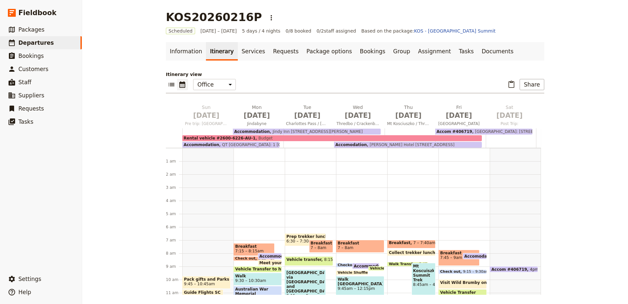
scroll to position [79, 0]
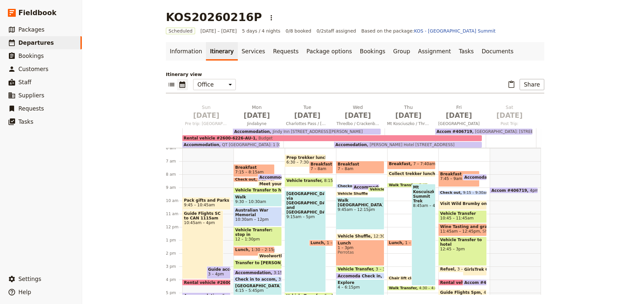
click at [306, 217] on div "Charlottes Pass circuit via Mt Twynam and Blue Lake 9:15am – 5pm" at bounding box center [305, 241] width 41 height 102
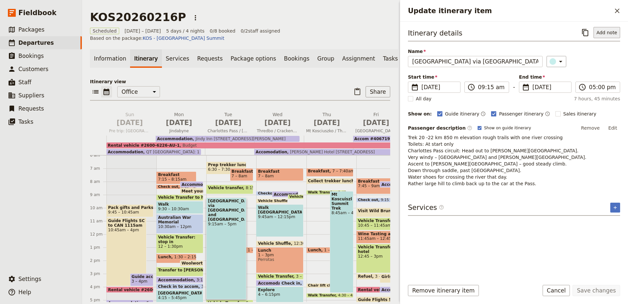
click at [606, 32] on button "Add note" at bounding box center [607, 32] width 27 height 11
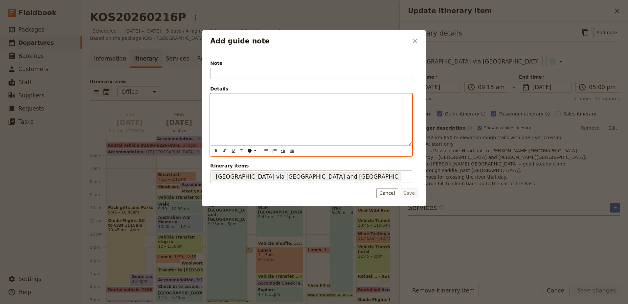
click at [250, 100] on p "Add guide note" at bounding box center [312, 99] width 194 height 7
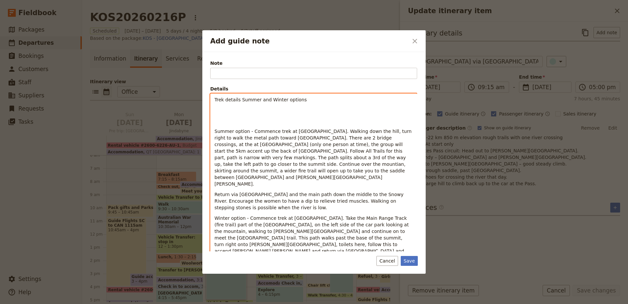
scroll to position [0, 0]
drag, startPoint x: 301, startPoint y: 98, endPoint x: 199, endPoint y: 98, distance: 102.2
click at [199, 303] on div "Add guide note ​ Note Please fill out this field. Details Trek details Summer a…" at bounding box center [314, 304] width 628 height 0
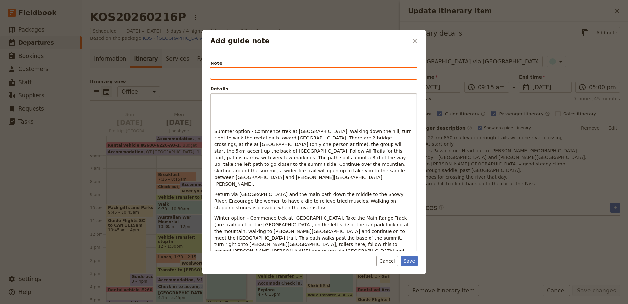
click at [257, 73] on input "Note" at bounding box center [313, 73] width 207 height 11
paste input "Trek details Summer and Winter options"
type input "Trek details Summer and Winter options"
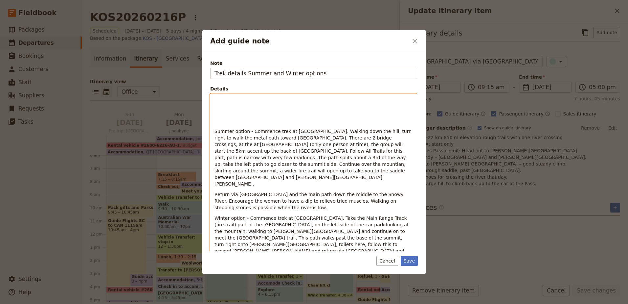
click at [258, 100] on p "Add guide note" at bounding box center [314, 99] width 198 height 7
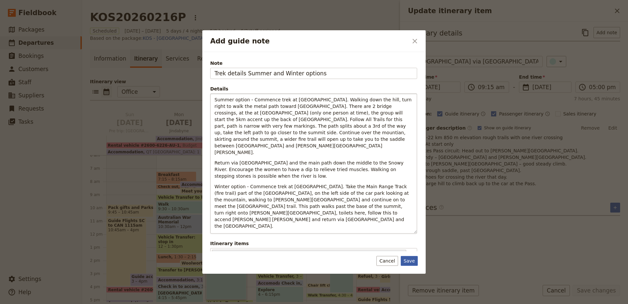
click at [411, 263] on button "Save" at bounding box center [409, 261] width 17 height 10
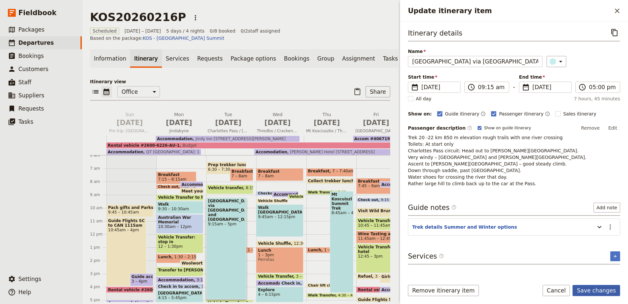
click at [596, 294] on button "Save changes" at bounding box center [597, 290] width 48 height 11
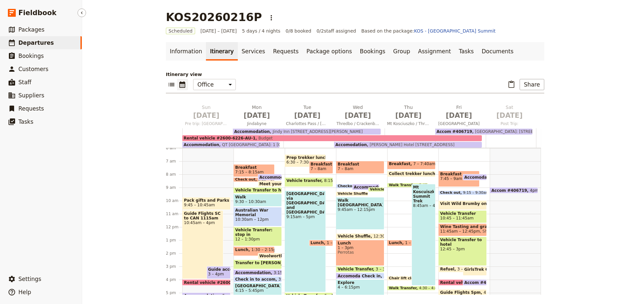
click at [25, 40] on span "Departures" at bounding box center [35, 42] width 35 height 7
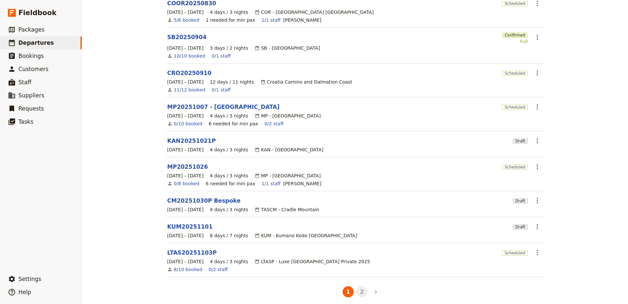
click at [360, 286] on button "2" at bounding box center [361, 291] width 11 height 11
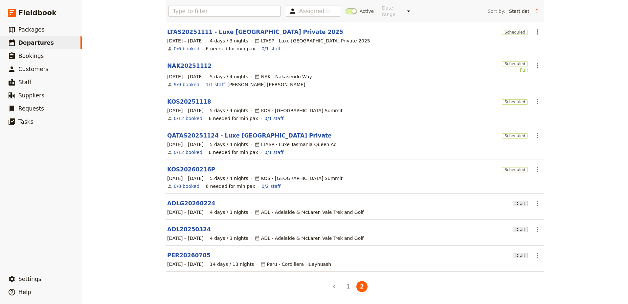
scroll to position [41, 0]
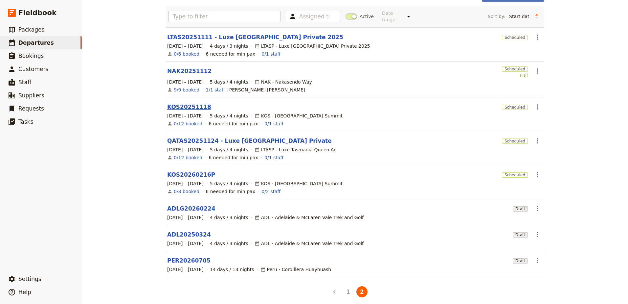
click at [188, 105] on link "KOS20251118" at bounding box center [189, 107] width 44 height 8
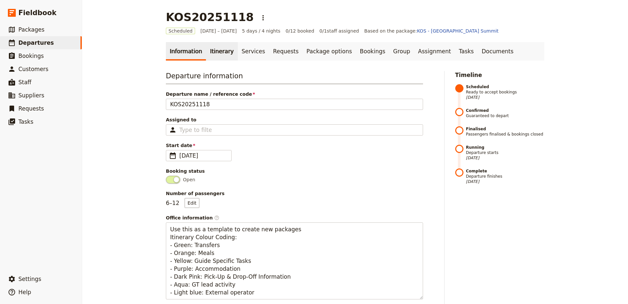
click at [221, 51] on link "Itinerary" at bounding box center [222, 51] width 32 height 18
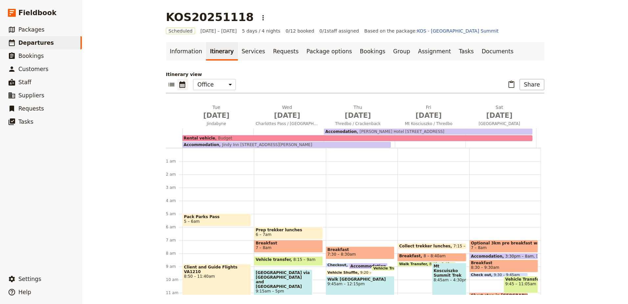
scroll to position [59, 0]
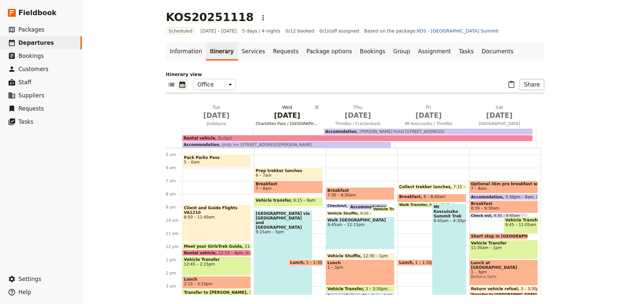
click at [291, 119] on span "Nov 19" at bounding box center [287, 115] width 63 height 10
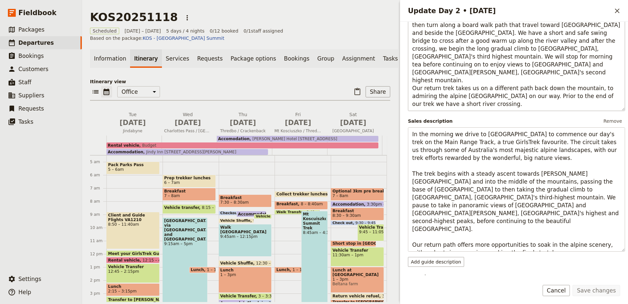
scroll to position [131, 0]
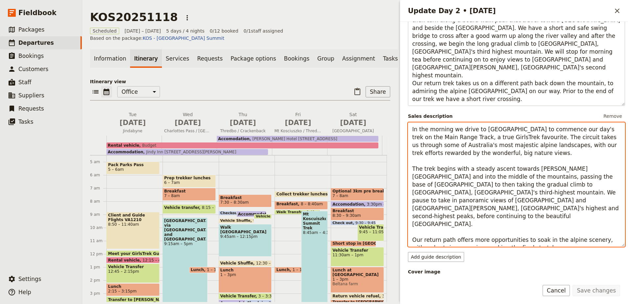
drag, startPoint x: 411, startPoint y: 168, endPoint x: 545, endPoint y: 197, distance: 137.3
click at [545, 197] on textarea "In the morning we drive to Charlottes Pass to commence our day's trek on the Ma…" at bounding box center [516, 184] width 217 height 124
click at [260, 230] on div "Walk Thredbo Valley Track 9:45am – 12:15pm" at bounding box center [245, 240] width 53 height 33
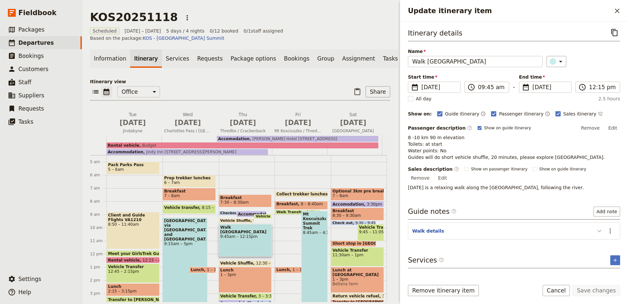
click at [598, 227] on icon "Update itinerary item" at bounding box center [600, 231] width 8 height 8
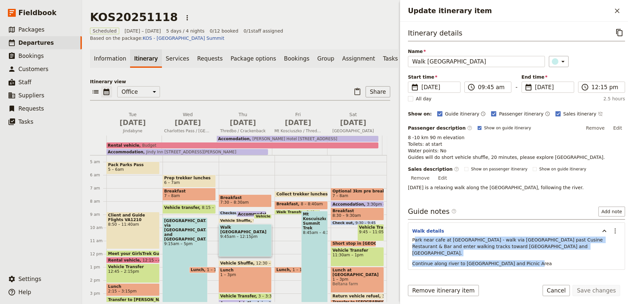
drag, startPoint x: 414, startPoint y: 234, endPoint x: 543, endPoint y: 249, distance: 130.7
click at [543, 249] on div "Park near cafe at Crackenback resort - walk via Bullocks Drive past Cusine Rest…" at bounding box center [516, 251] width 209 height 30
copy div "ark near cafe at Crackenback resort - walk via Bullocks Drive past Cusine Resta…"
click at [25, 39] on span "Departures" at bounding box center [35, 42] width 35 height 7
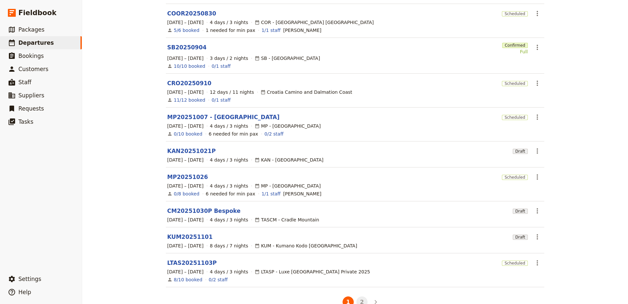
click at [356, 298] on button "2" at bounding box center [361, 301] width 11 height 11
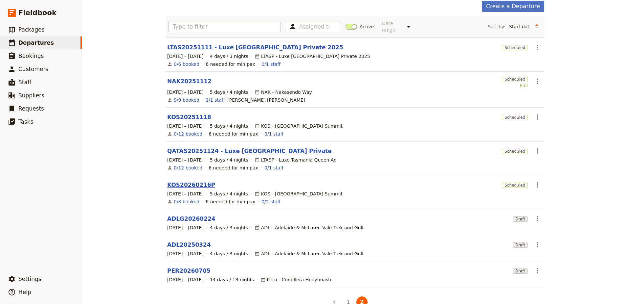
click at [193, 181] on link "KOS20260216P" at bounding box center [191, 185] width 48 height 8
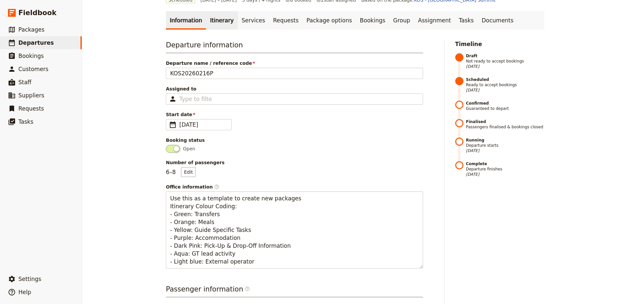
click at [218, 17] on link "Itinerary" at bounding box center [222, 20] width 32 height 18
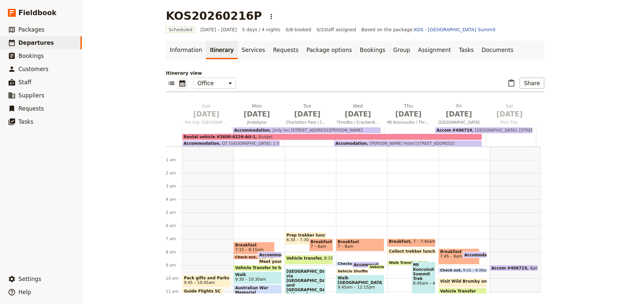
scroll to position [79, 0]
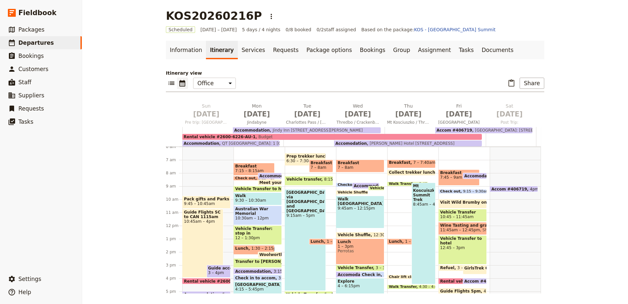
click at [367, 211] on div "Walk Thredbo Valley Track 9:45am – 12:15pm" at bounding box center [360, 211] width 48 height 33
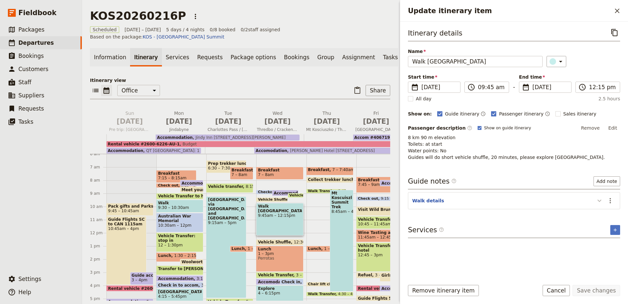
click at [599, 199] on icon "Update itinerary item" at bounding box center [600, 200] width 8 height 8
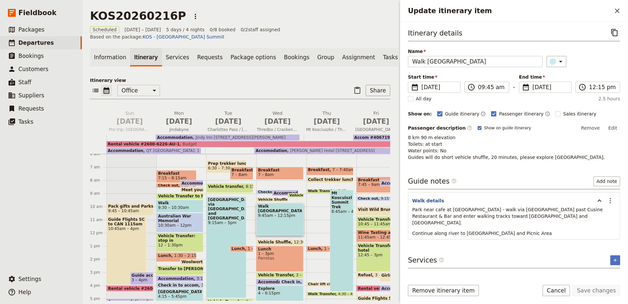
click at [343, 202] on span "Mt Koscuiszko Summit Trek" at bounding box center [342, 200] width 20 height 18
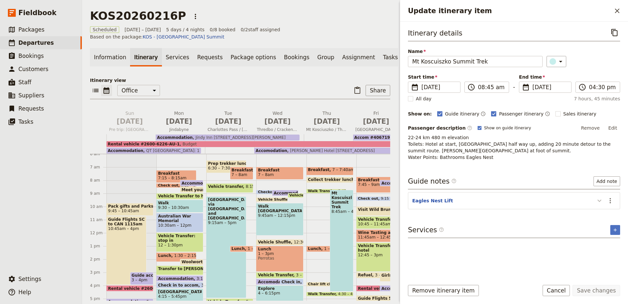
click at [598, 196] on button "Update itinerary item" at bounding box center [599, 200] width 11 height 11
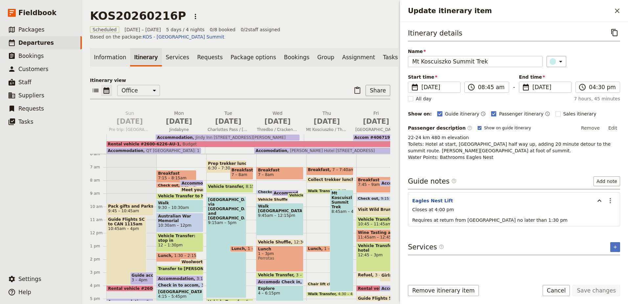
click at [340, 198] on span "Mt Koscuiszko Summit Trek" at bounding box center [342, 200] width 20 height 18
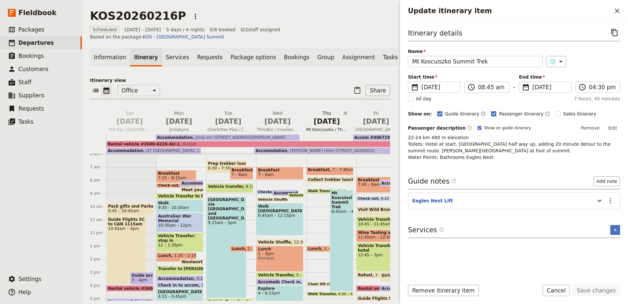
click at [334, 116] on span "Feb 19" at bounding box center [326, 121] width 41 height 10
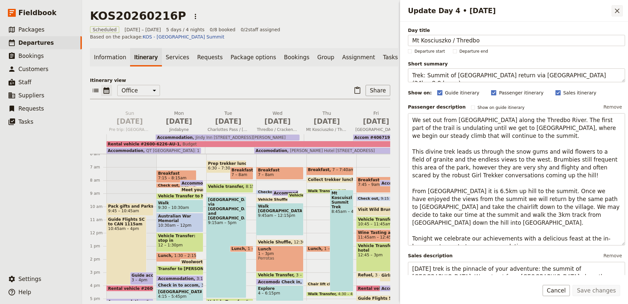
click at [621, 8] on button "​" at bounding box center [617, 10] width 11 height 11
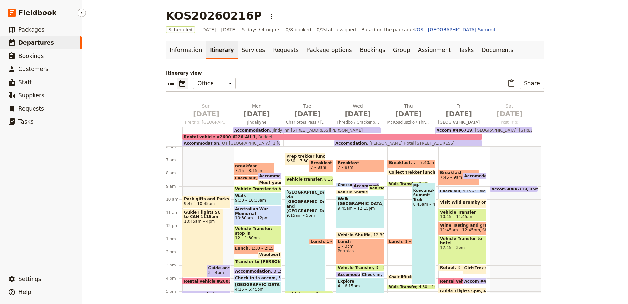
click at [48, 44] on link "​ Departures" at bounding box center [41, 42] width 82 height 13
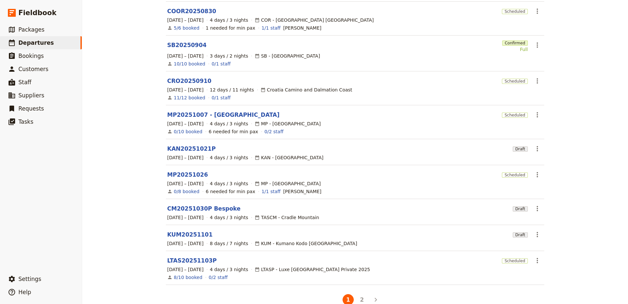
scroll to position [109, 0]
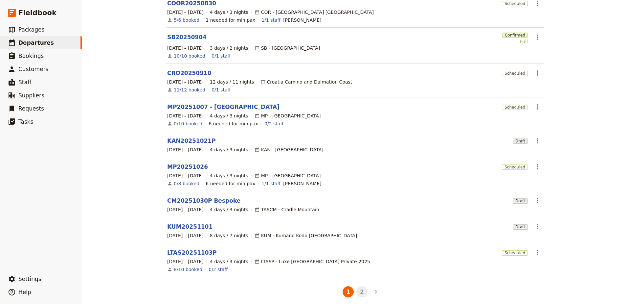
click at [360, 286] on button "2" at bounding box center [361, 291] width 11 height 11
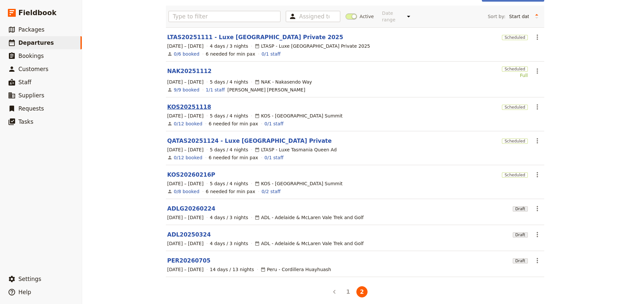
click at [187, 103] on link "KOS20251118" at bounding box center [189, 107] width 44 height 8
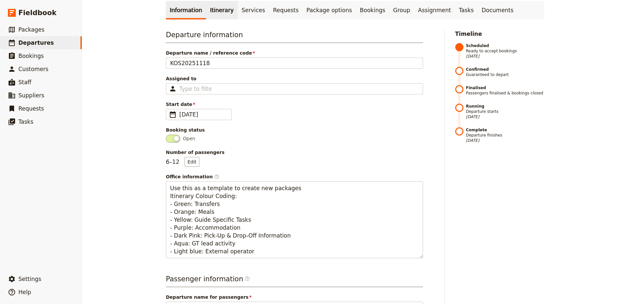
click at [216, 11] on link "Itinerary" at bounding box center [222, 10] width 32 height 18
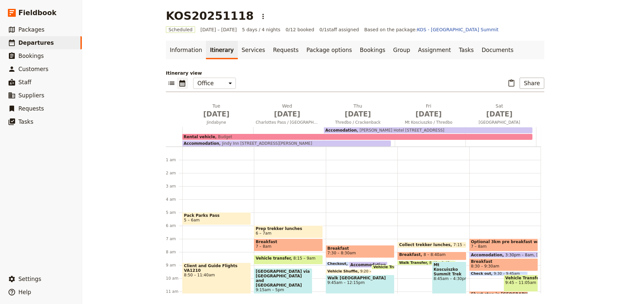
scroll to position [59, 0]
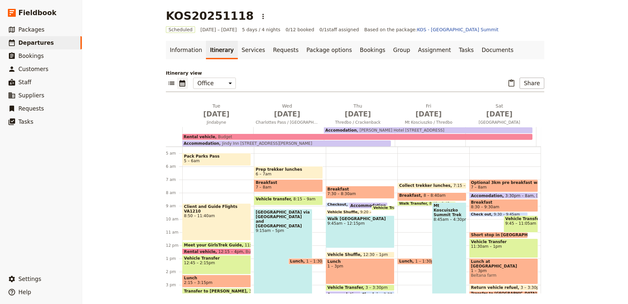
click at [442, 228] on div "Mt Koscuiszko Summit Trek 8:45am – 4:30pm" at bounding box center [449, 253] width 34 height 102
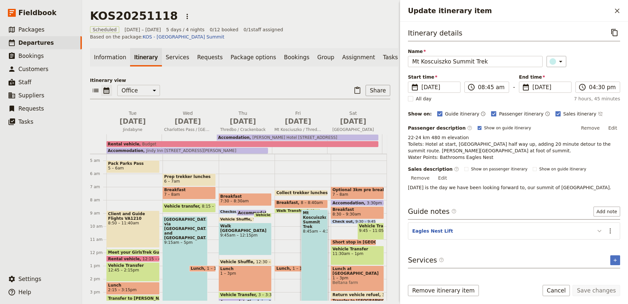
click at [602, 227] on icon "Update itinerary item" at bounding box center [600, 231] width 8 height 8
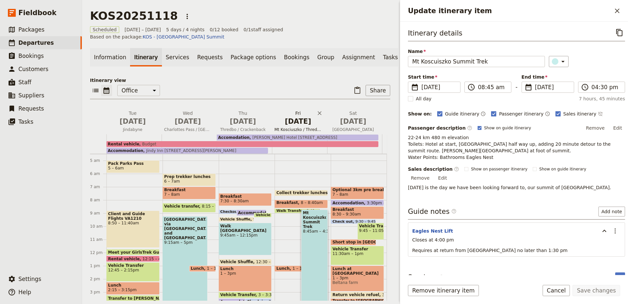
click at [305, 116] on span "Nov 21" at bounding box center [297, 121] width 47 height 10
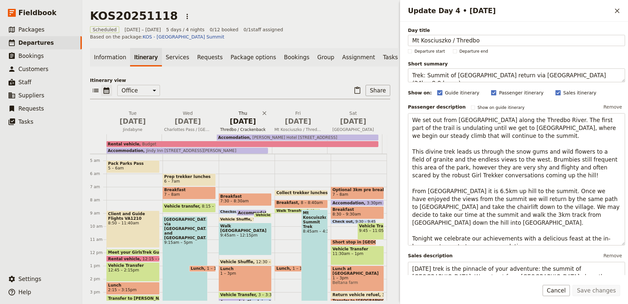
click at [247, 119] on span "Nov 20" at bounding box center [242, 121] width 47 height 10
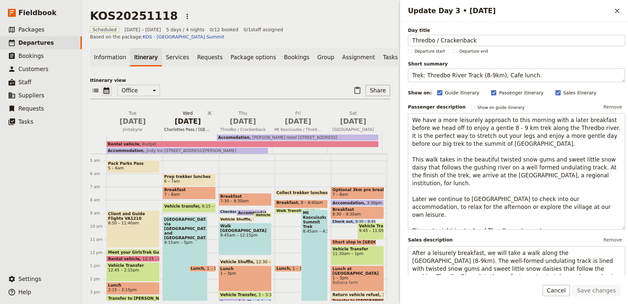
click at [185, 127] on span "Charlottes Pass / Blue Lake" at bounding box center [188, 129] width 53 height 5
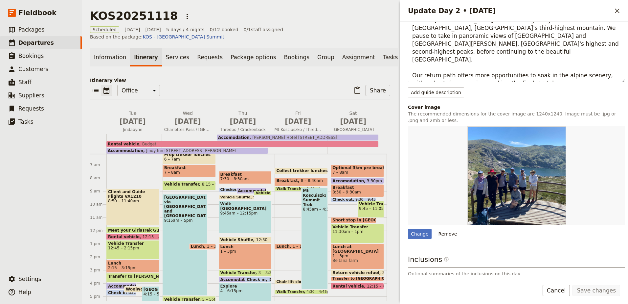
scroll to position [92, 0]
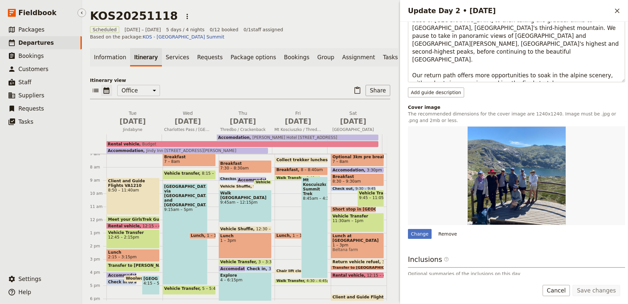
click at [29, 41] on span "Departures" at bounding box center [35, 42] width 35 height 7
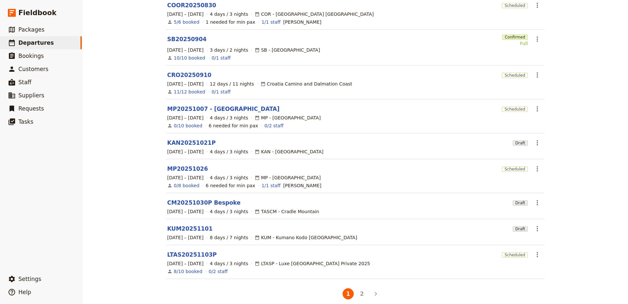
scroll to position [109, 0]
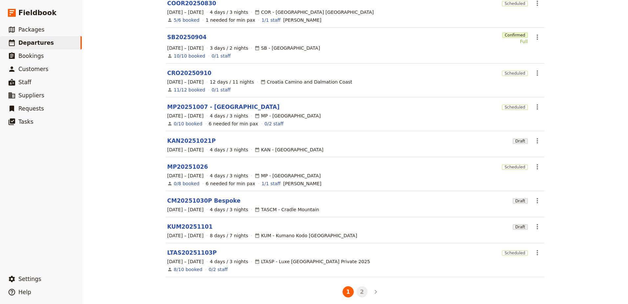
click at [360, 286] on button "2" at bounding box center [361, 291] width 11 height 11
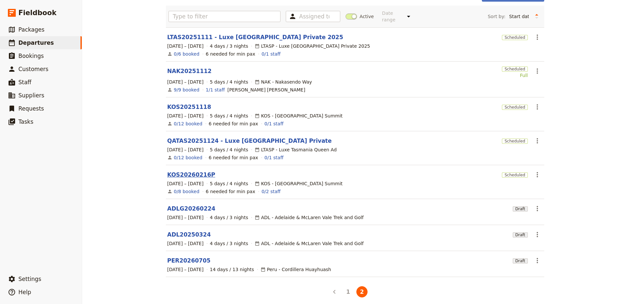
click at [181, 171] on link "KOS20260216P" at bounding box center [191, 175] width 48 height 8
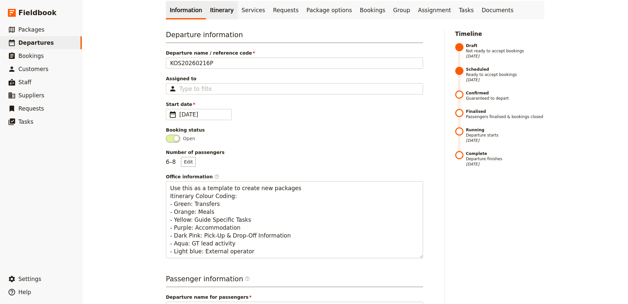
click at [216, 7] on link "Itinerary" at bounding box center [222, 10] width 32 height 18
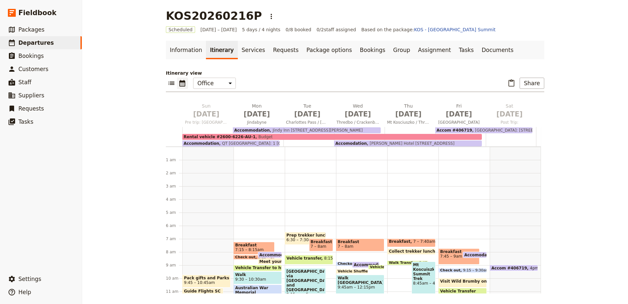
scroll to position [79, 0]
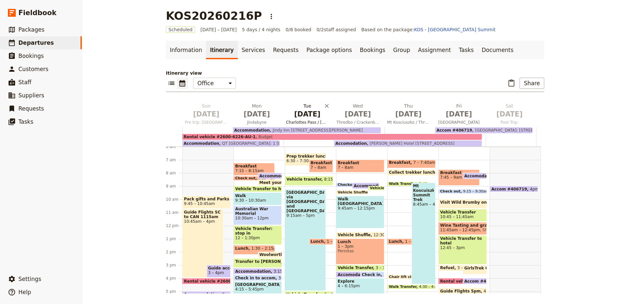
click at [305, 117] on span "Feb 17" at bounding box center [307, 114] width 43 height 10
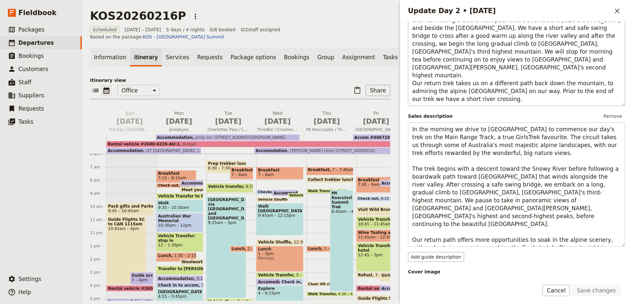
scroll to position [164, 0]
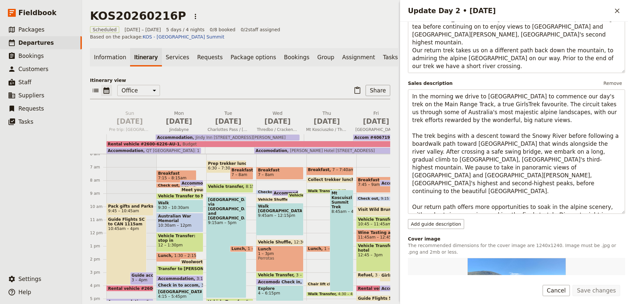
click at [227, 203] on span "Charlottes Pass circuit via Mt Twynam and Blue Lake" at bounding box center [226, 208] width 37 height 23
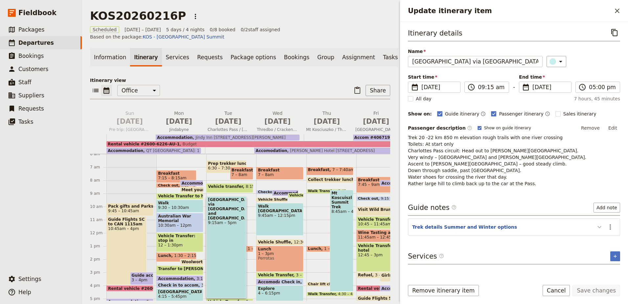
click at [600, 227] on icon "Update itinerary item" at bounding box center [600, 227] width 8 height 8
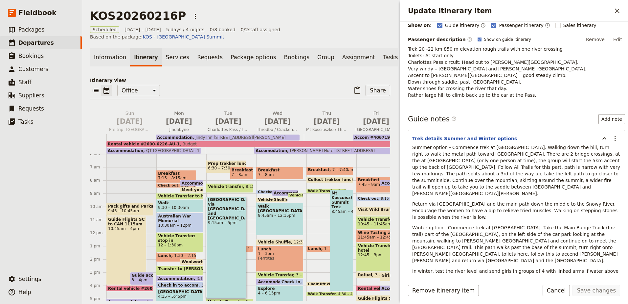
scroll to position [99, 0]
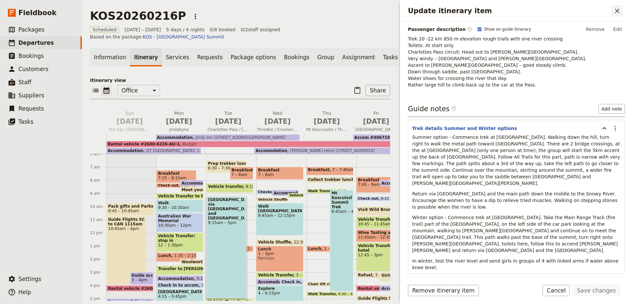
click at [617, 15] on button "​" at bounding box center [617, 10] width 11 height 11
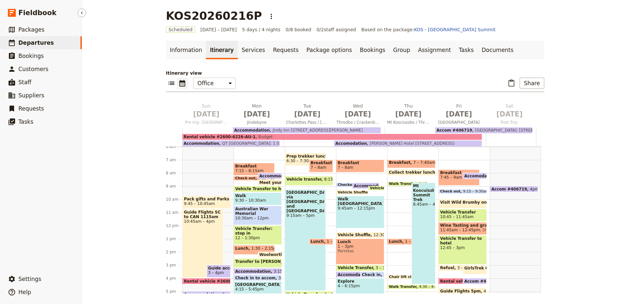
click at [33, 42] on span "Departures" at bounding box center [35, 42] width 35 height 7
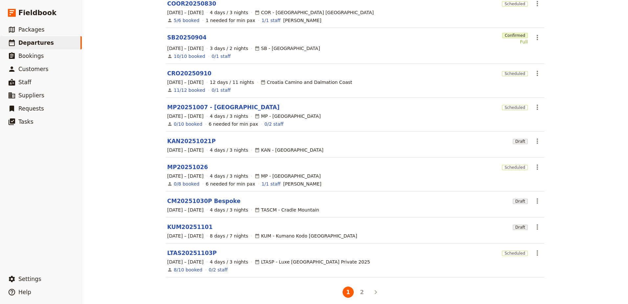
scroll to position [109, 0]
click at [199, 248] on link "LTAS20251103P" at bounding box center [192, 252] width 50 height 8
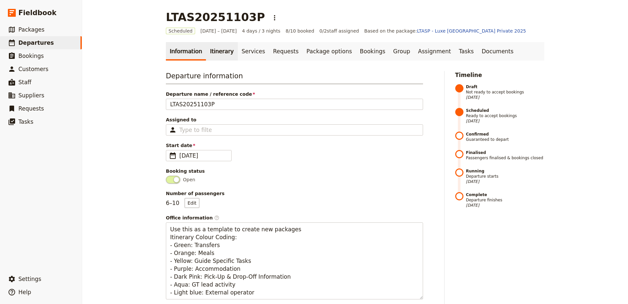
click at [210, 53] on link "Itinerary" at bounding box center [222, 51] width 32 height 18
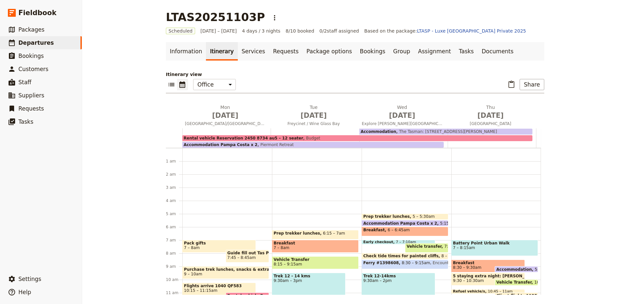
scroll to position [59, 0]
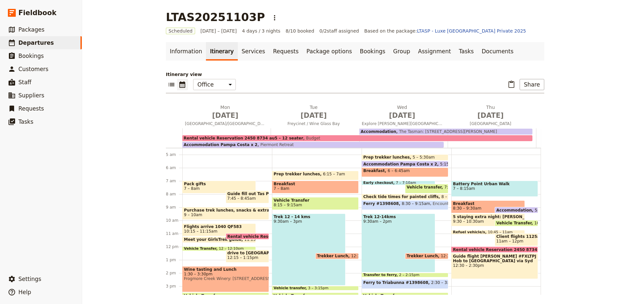
click at [205, 255] on div "Pack gifts 7 – 8am Guide fill out Tas Parks Bus/tour voucher week before and pr…" at bounding box center [227, 246] width 90 height 315
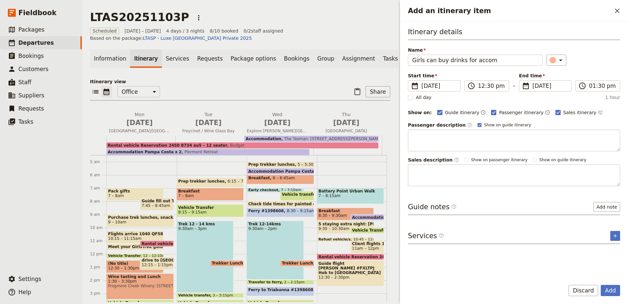
type input "Girls can buy drinks for accom"
click at [492, 111] on rect "Add an itinerary item" at bounding box center [494, 112] width 5 height 5
click at [491, 109] on input "Passenger itinerary" at bounding box center [491, 109] width 0 height 0
checkbox input "false"
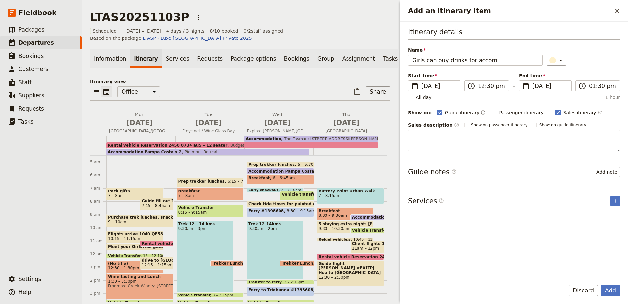
click at [556, 113] on rect "Add an itinerary item" at bounding box center [558, 112] width 5 height 5
click at [555, 109] on input "Sales itinerary" at bounding box center [555, 109] width 0 height 0
checkbox input "false"
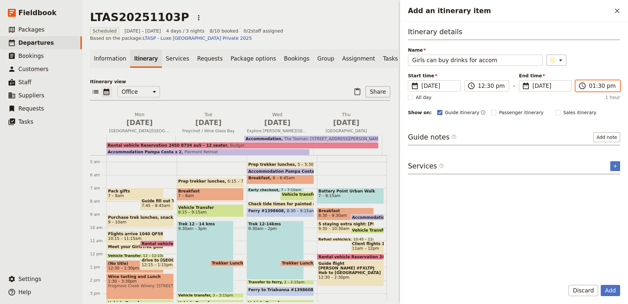
click at [593, 85] on input "01:30 pm" at bounding box center [602, 86] width 27 height 8
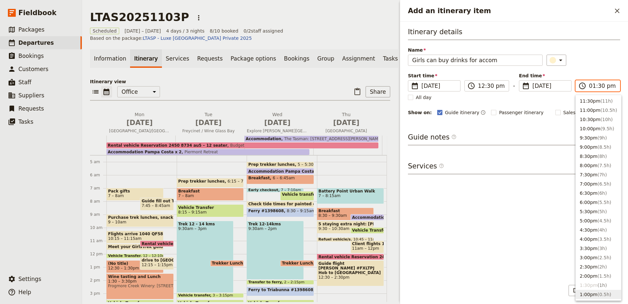
click at [590, 296] on button "1:00pm ( 0.5h )" at bounding box center [598, 293] width 45 height 9
type input "01:00 pm"
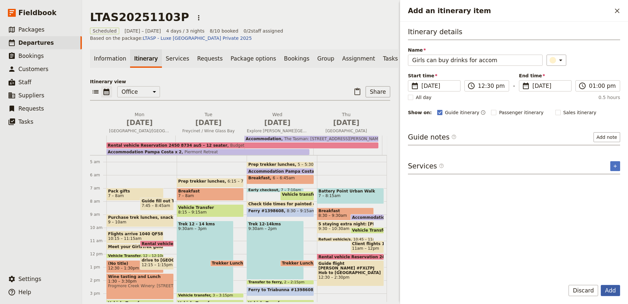
click at [608, 288] on button "Add" at bounding box center [610, 290] width 19 height 11
